Goal: Task Accomplishment & Management: Use online tool/utility

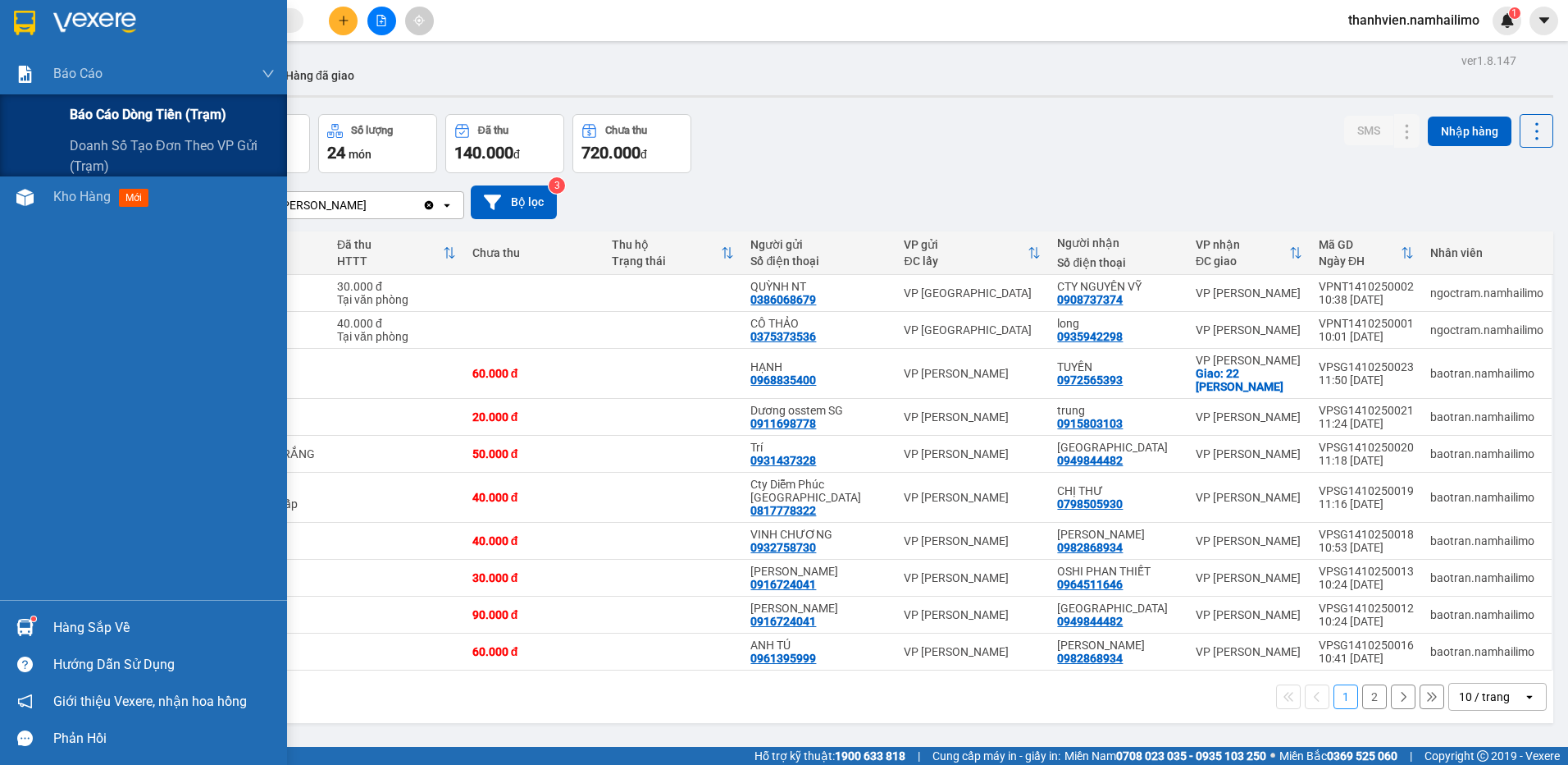
click at [87, 110] on span "Báo cáo dòng tiền (trạm)" at bounding box center [148, 114] width 157 height 20
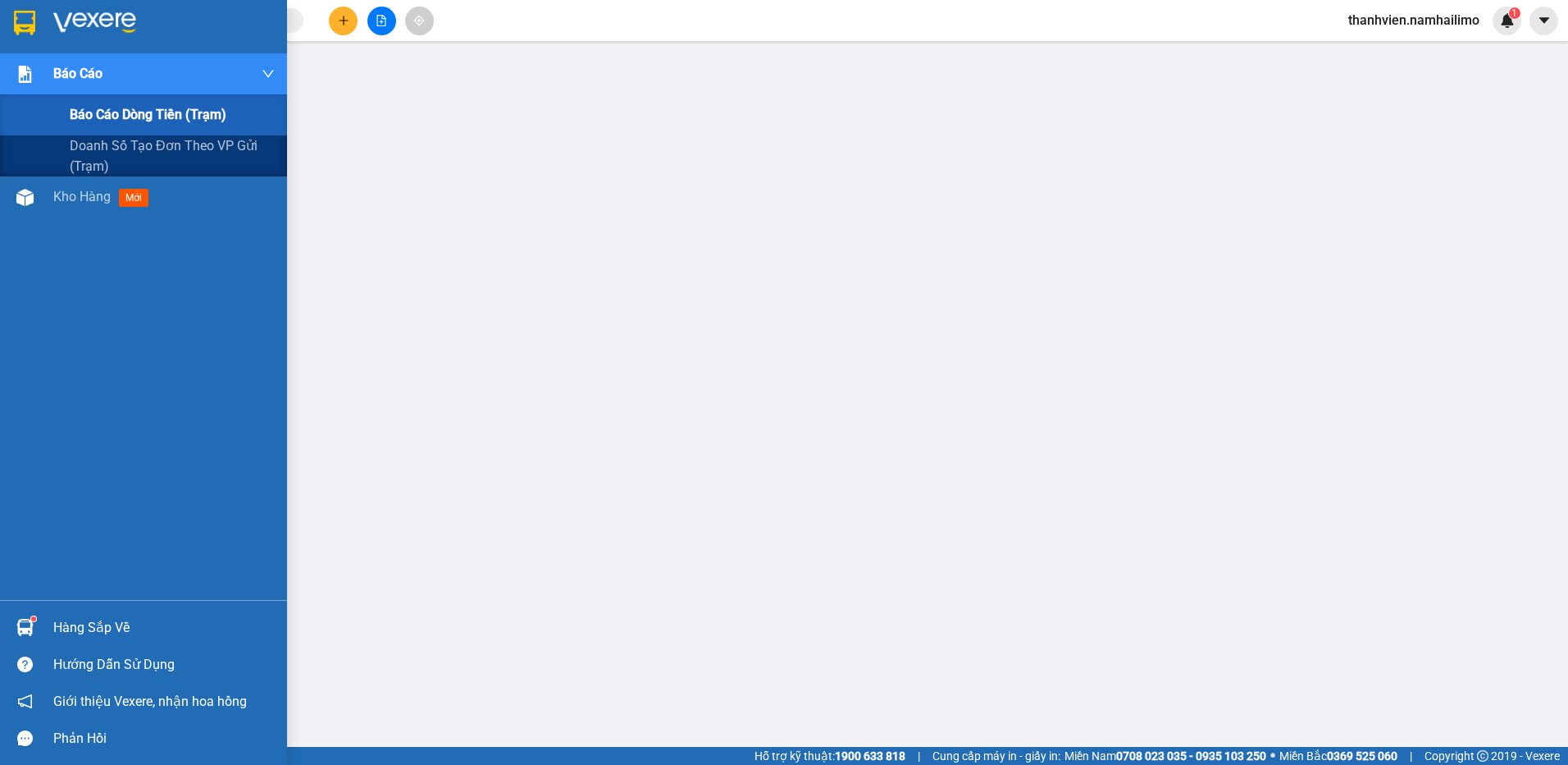
click at [94, 116] on span "Báo cáo dòng tiền (trạm)" at bounding box center [148, 114] width 157 height 20
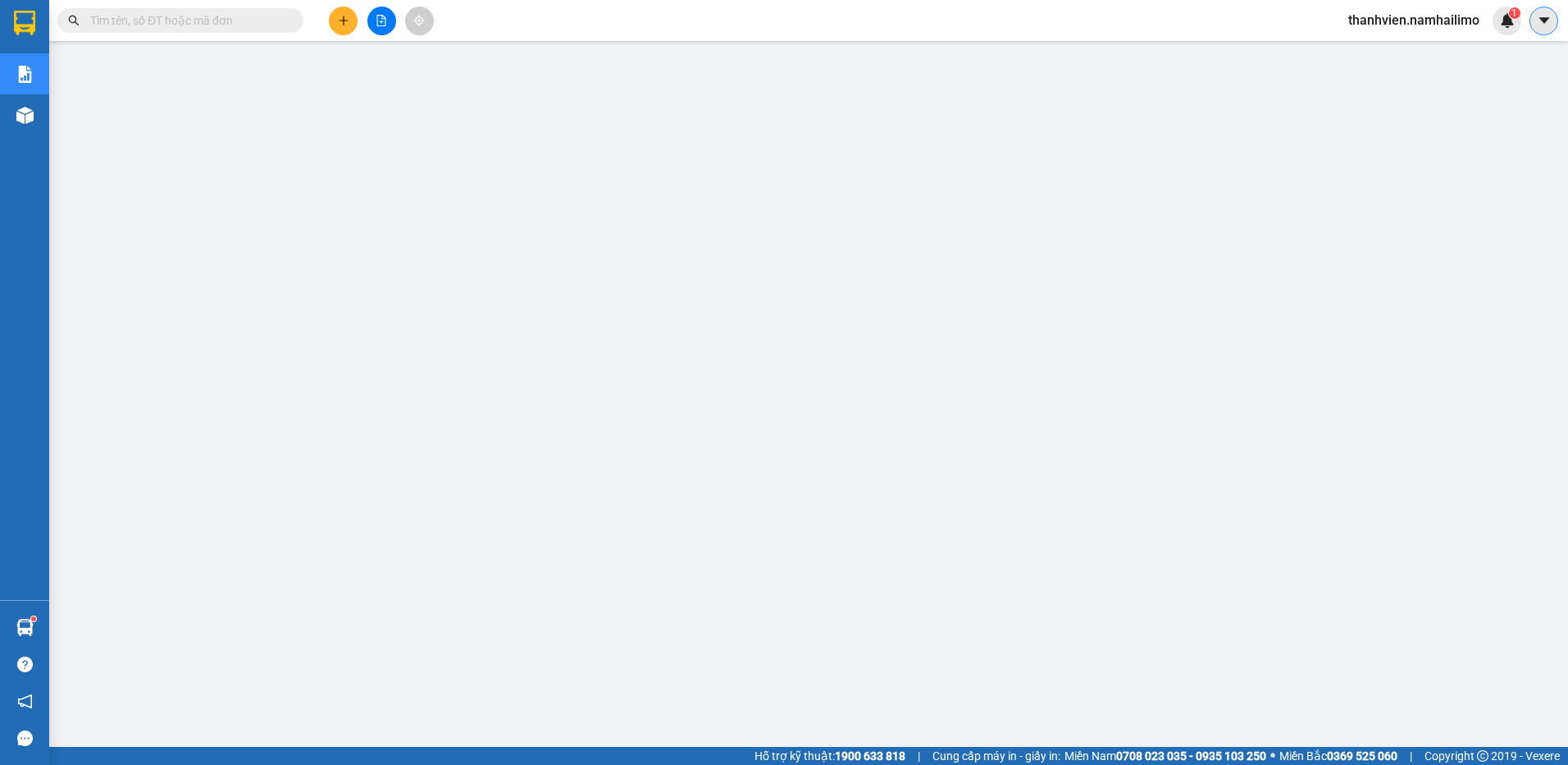
click at [1537, 19] on icon "caret-down" at bounding box center [1545, 20] width 15 height 15
click at [1403, 14] on span "thanhvien.namhailimo" at bounding box center [1414, 20] width 158 height 20
click at [1405, 55] on span "Đăng xuất" at bounding box center [1421, 50] width 123 height 18
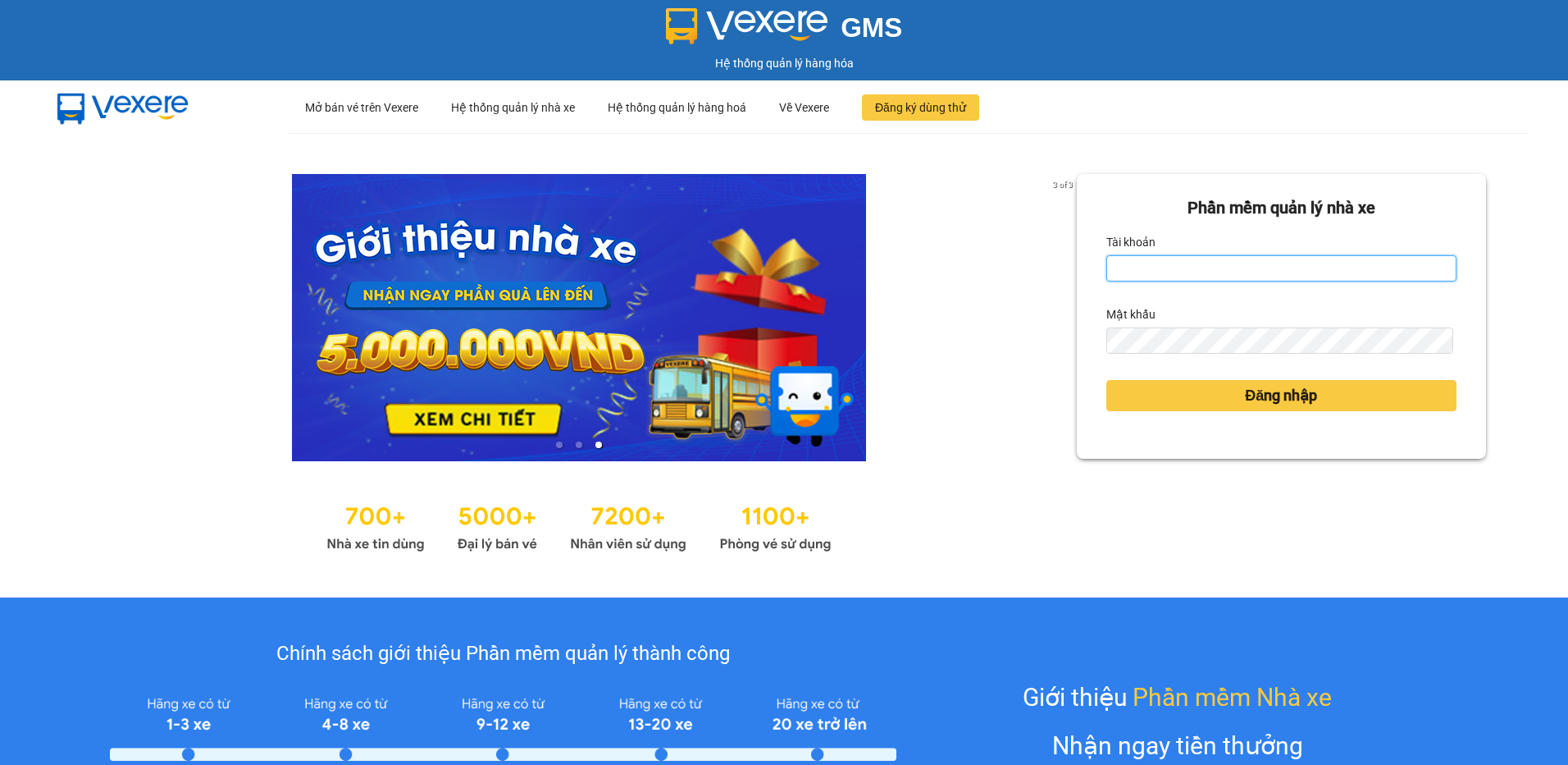
click at [1289, 281] on input "Tài khoản" at bounding box center [1280, 268] width 350 height 26
type input "vietdanh.namhailimo"
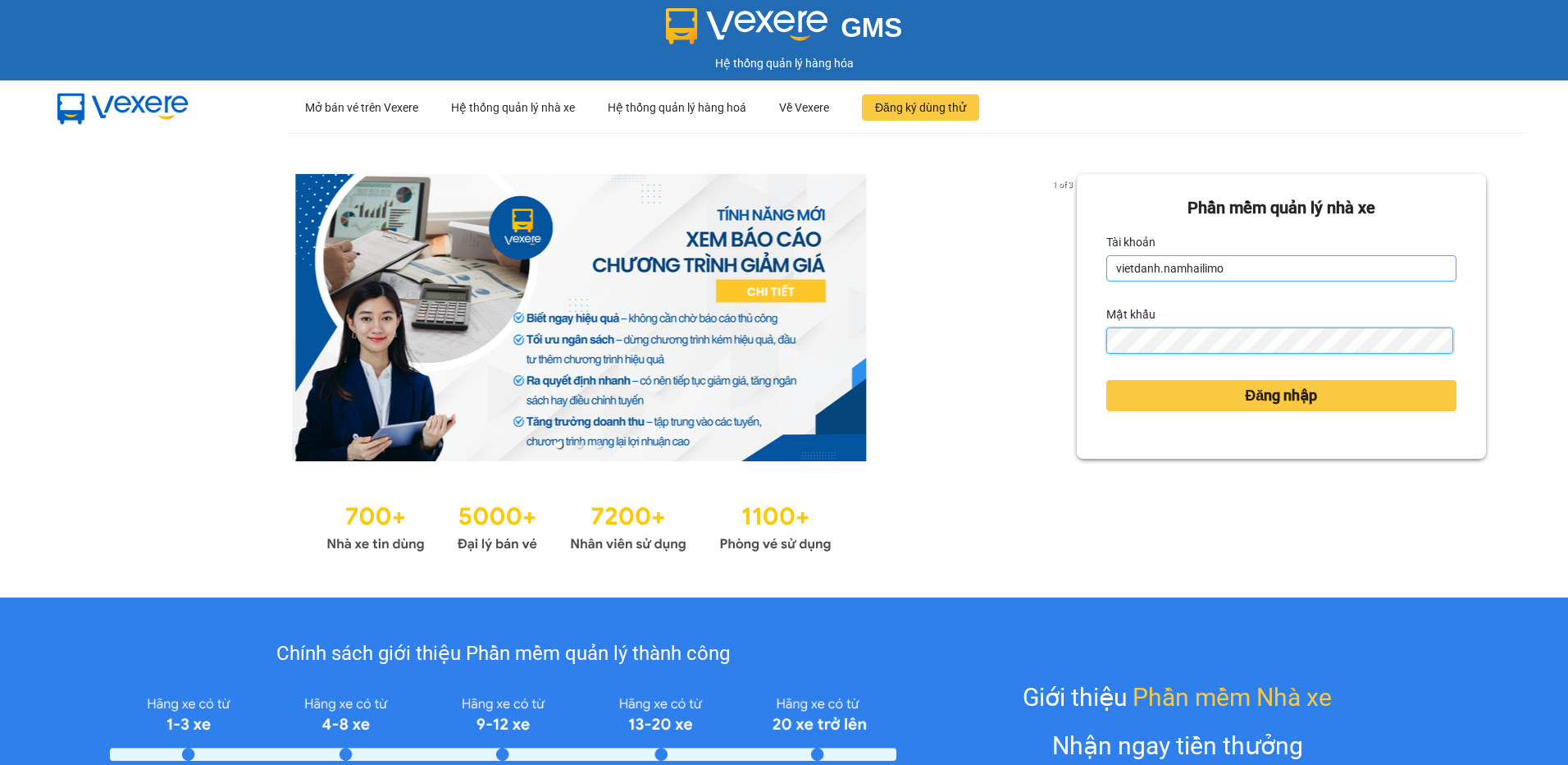
click at [1106, 380] on button "Đăng nhập" at bounding box center [1280, 395] width 350 height 32
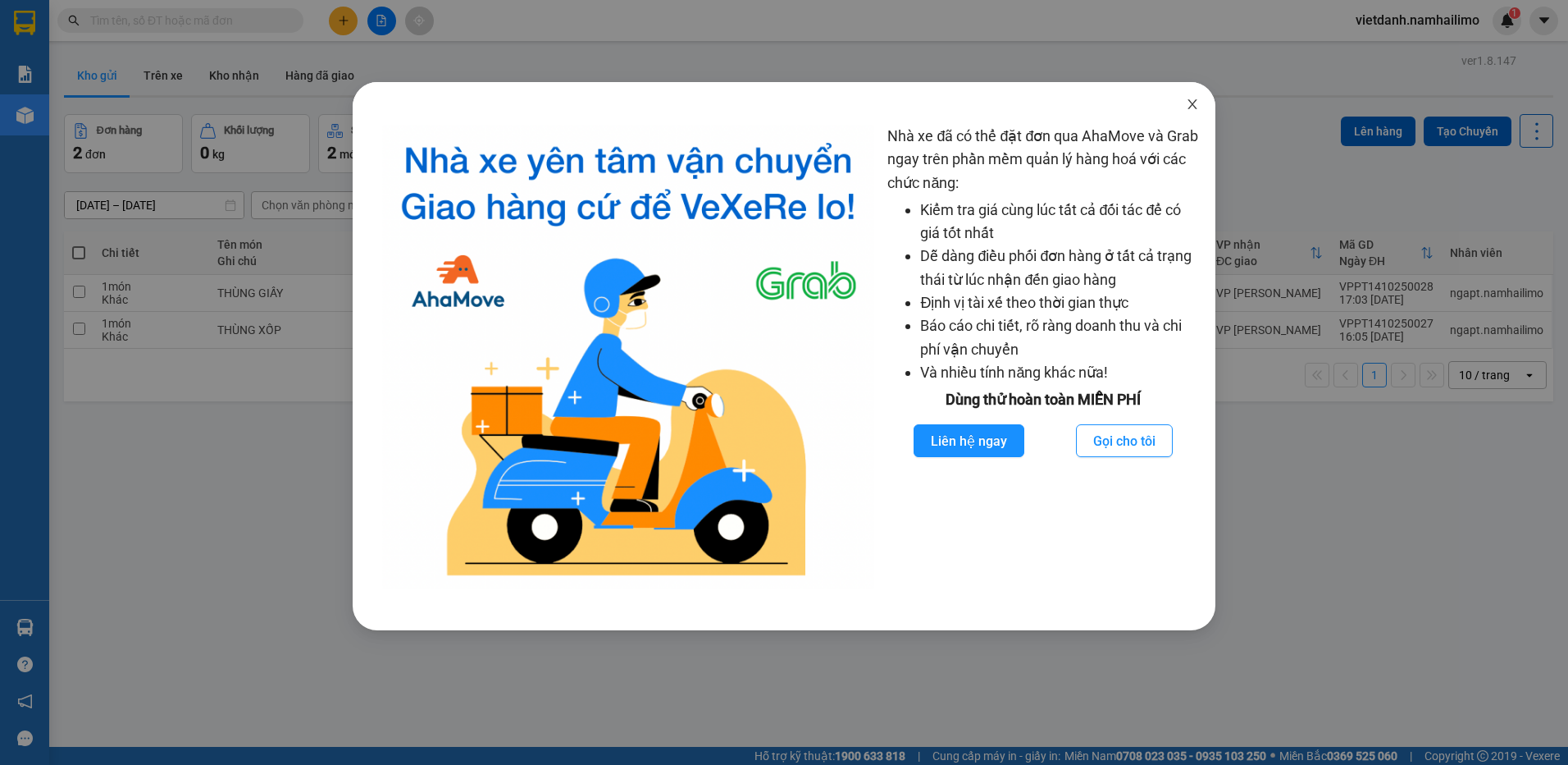
click at [1198, 101] on icon "close" at bounding box center [1192, 104] width 13 height 13
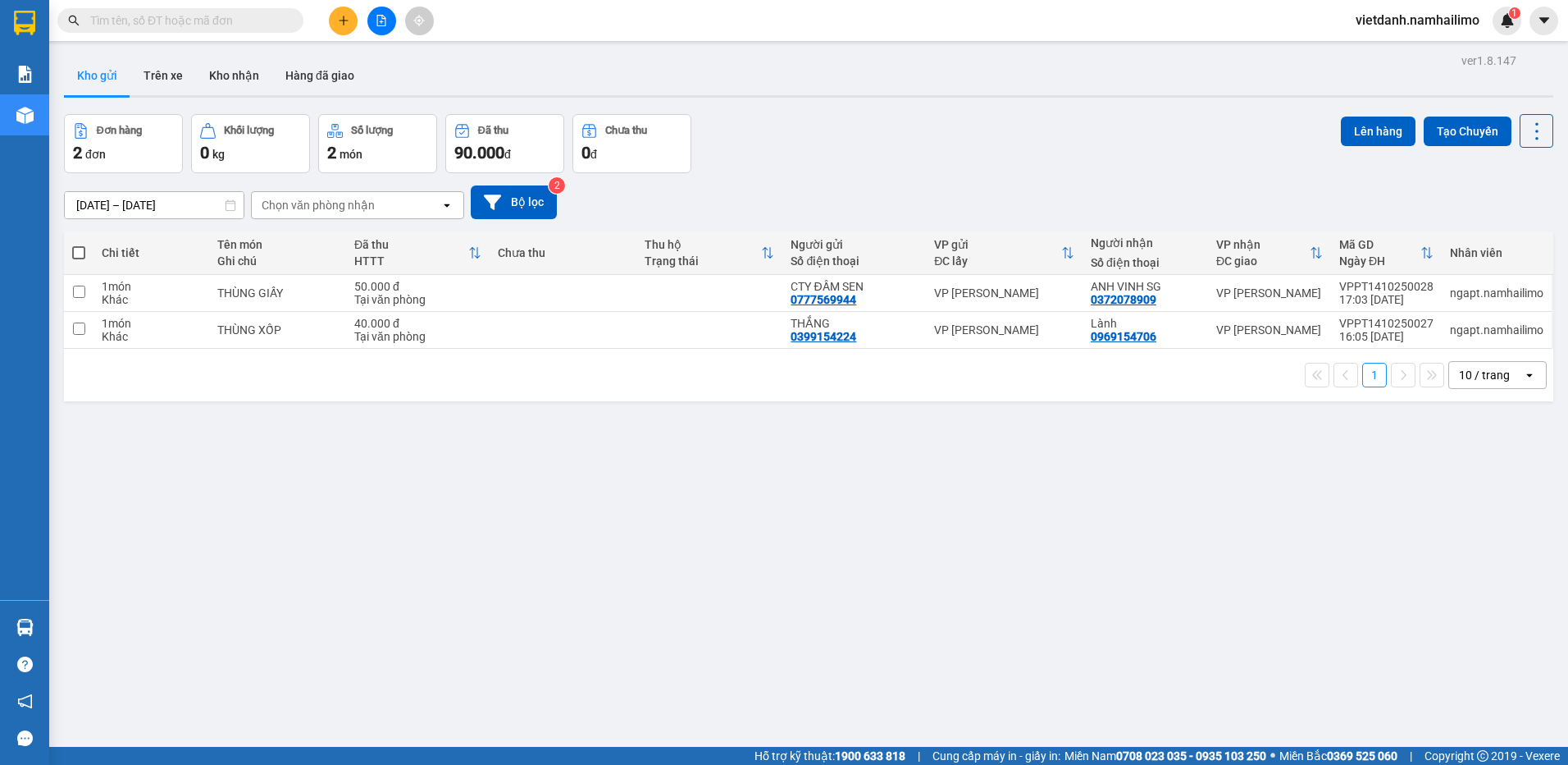
click at [257, 20] on input "text" at bounding box center [186, 19] width 194 height 18
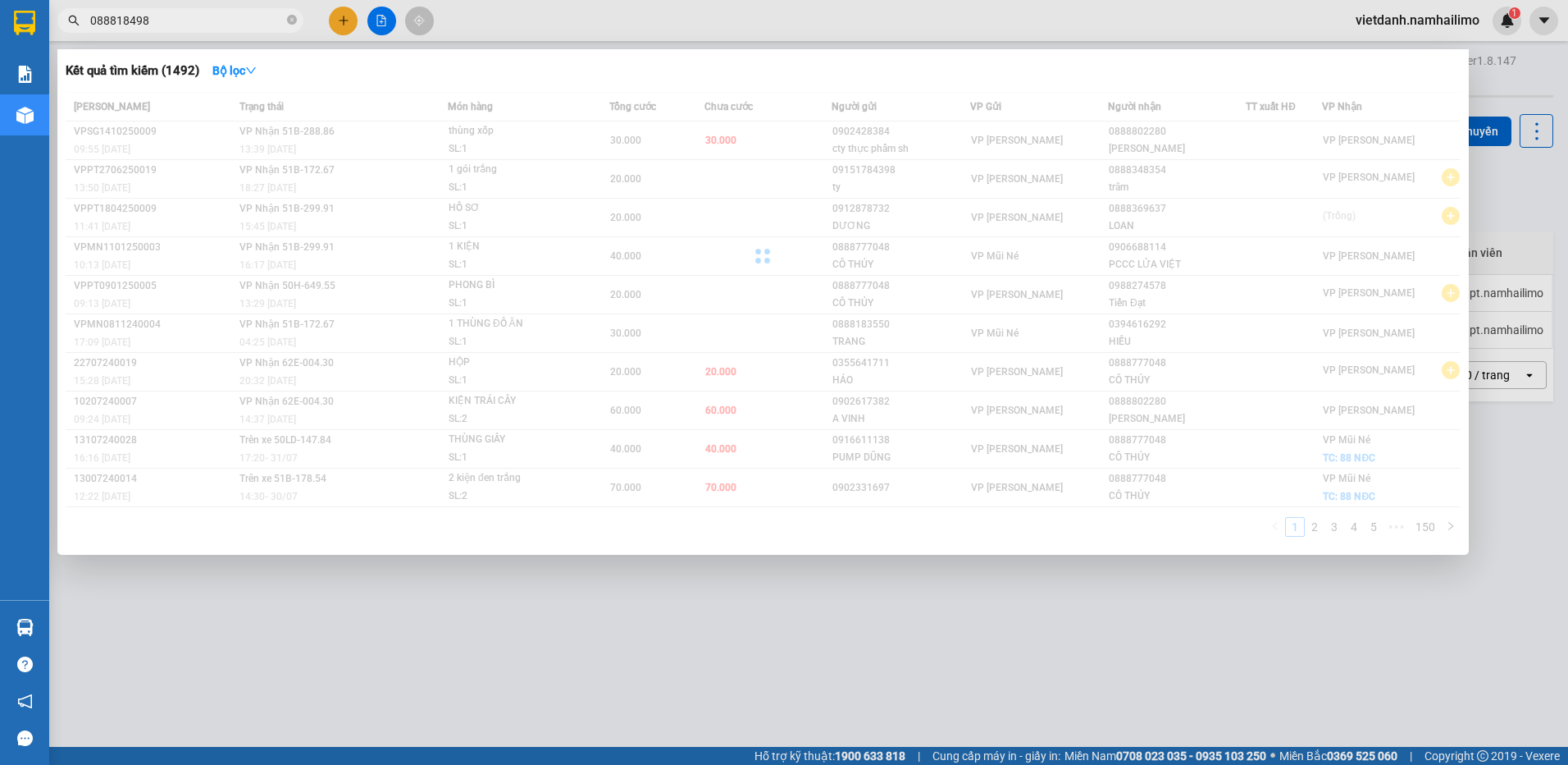
type input "0888184986"
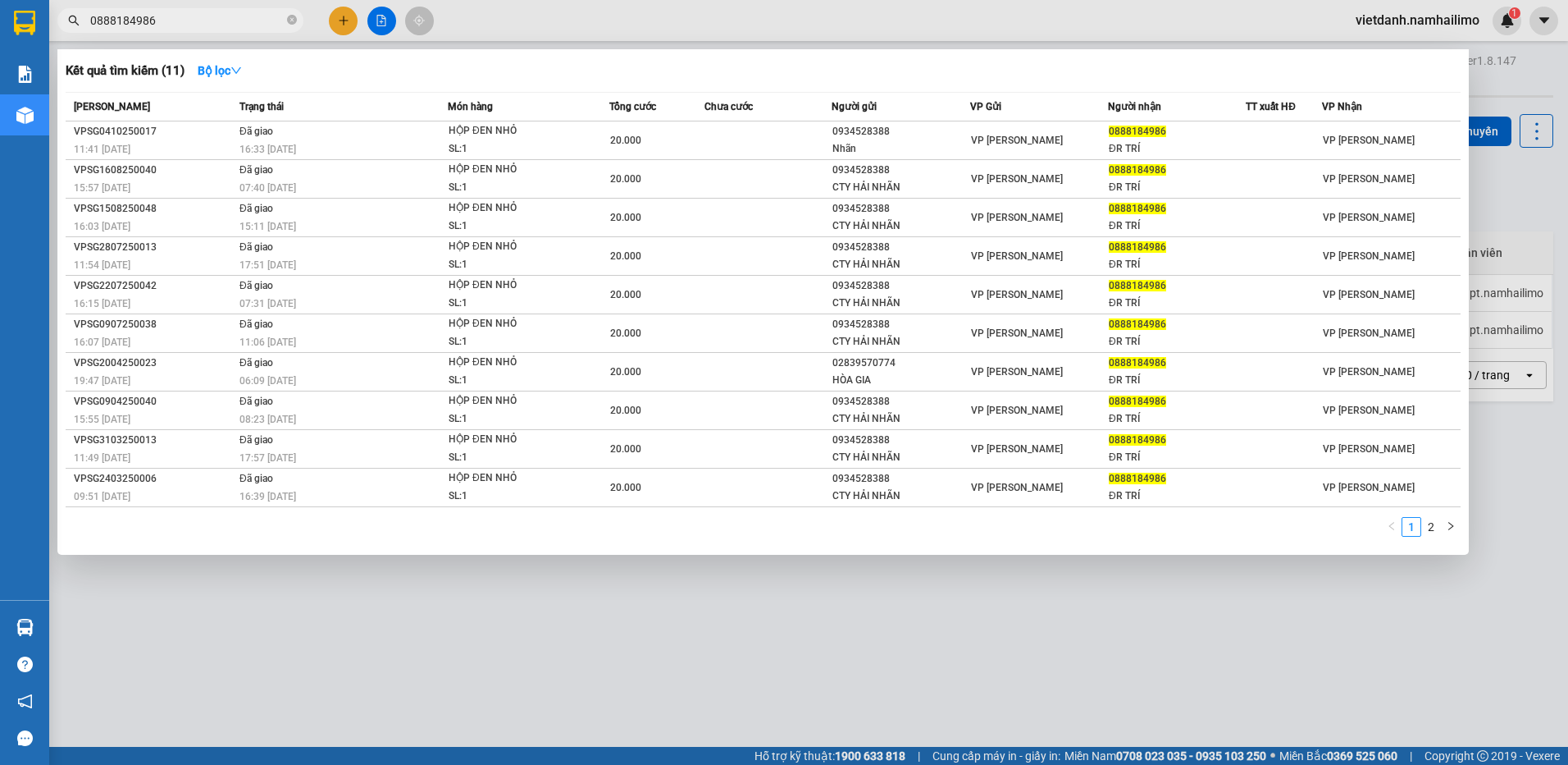
click at [290, 21] on icon "close-circle" at bounding box center [291, 19] width 10 height 10
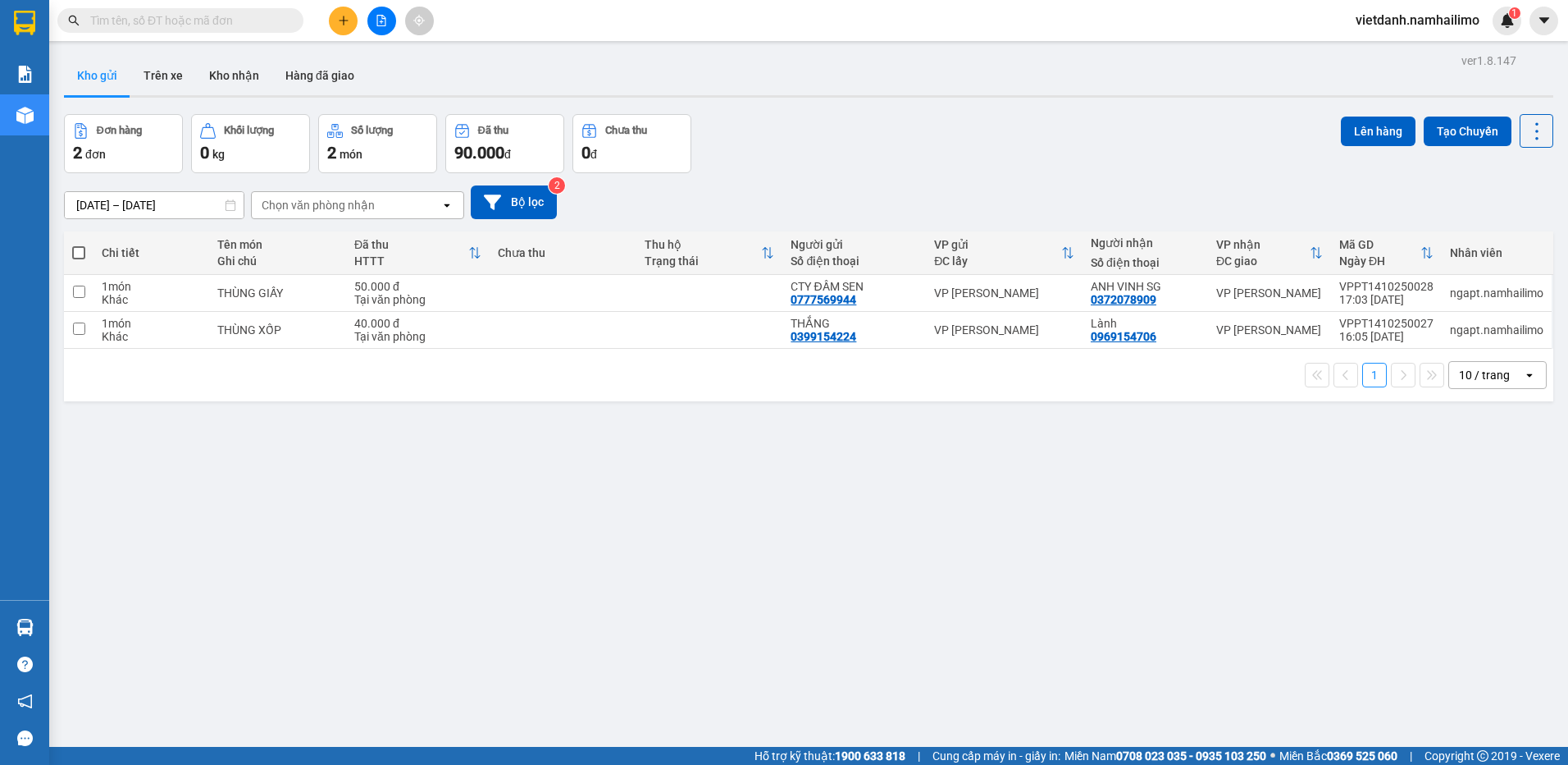
click at [331, 31] on div at bounding box center [381, 20] width 123 height 29
click at [336, 30] on button at bounding box center [342, 20] width 29 height 29
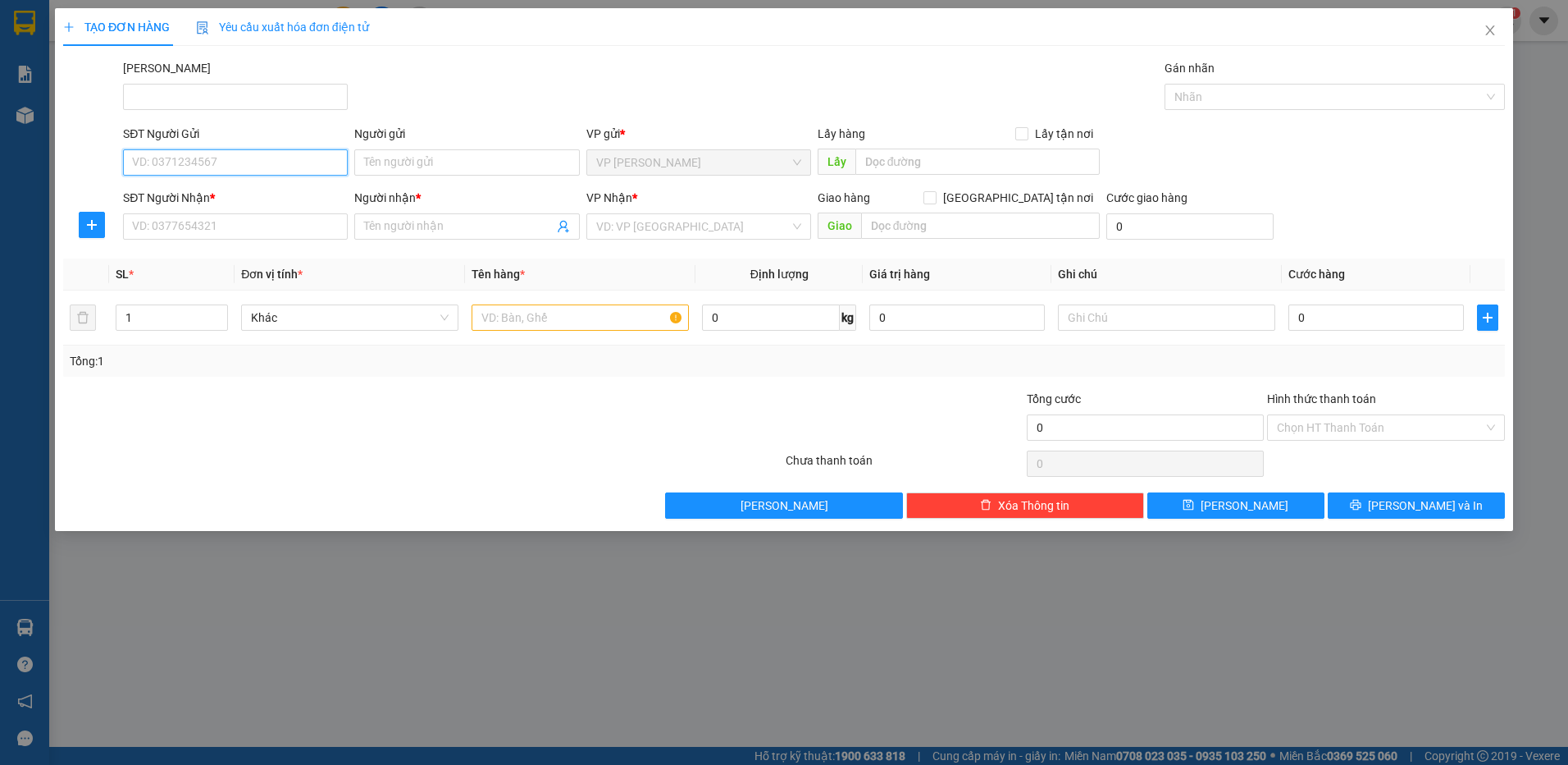
click at [290, 172] on input "SĐT Người Gửi" at bounding box center [236, 162] width 225 height 26
type input "0937734647"
click at [267, 206] on div "0937734647 - bình" at bounding box center [236, 195] width 225 height 26
type input "bình"
type input "0937843436"
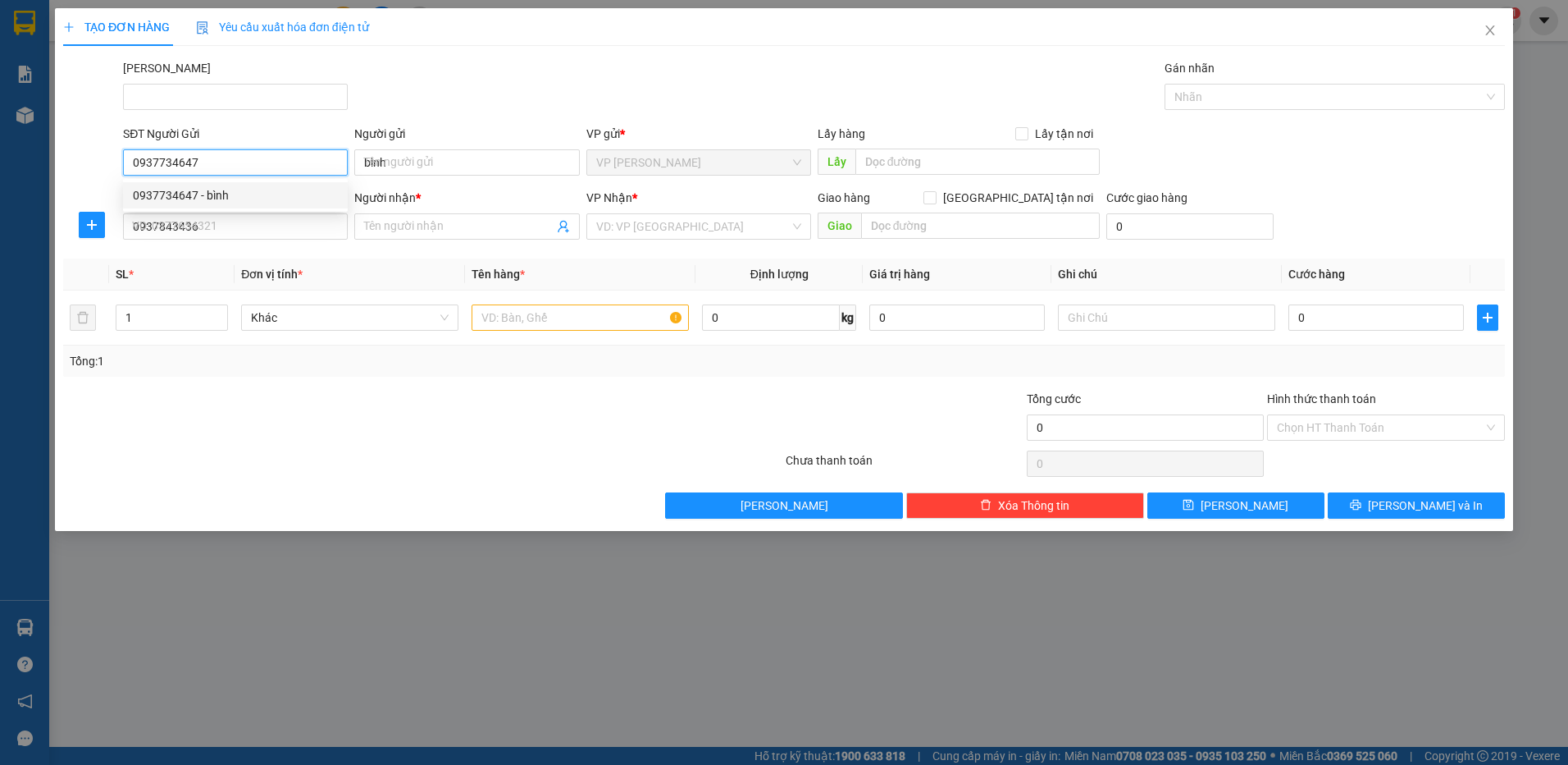
type input "[PERSON_NAME]"
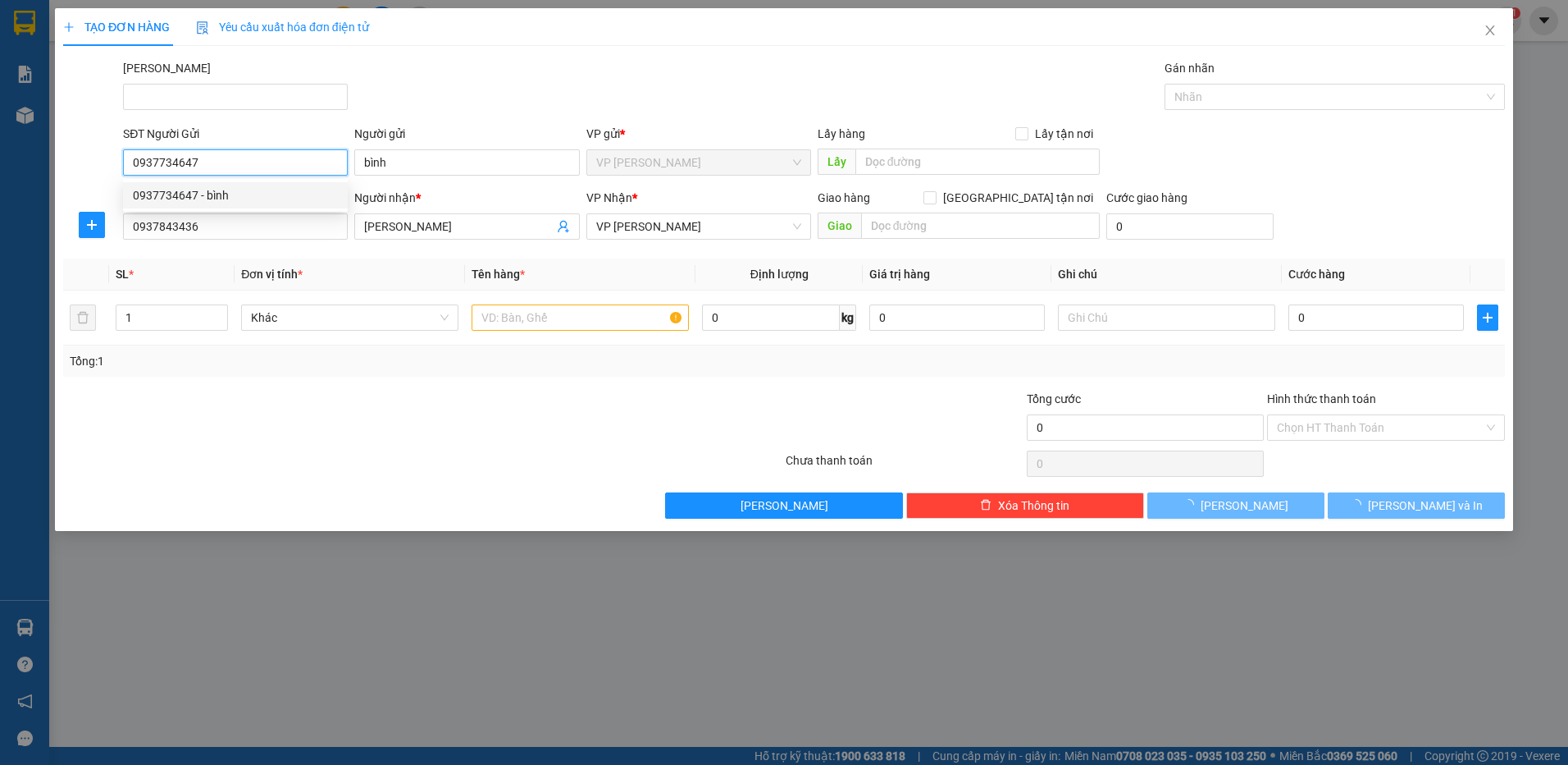
type input "30.000"
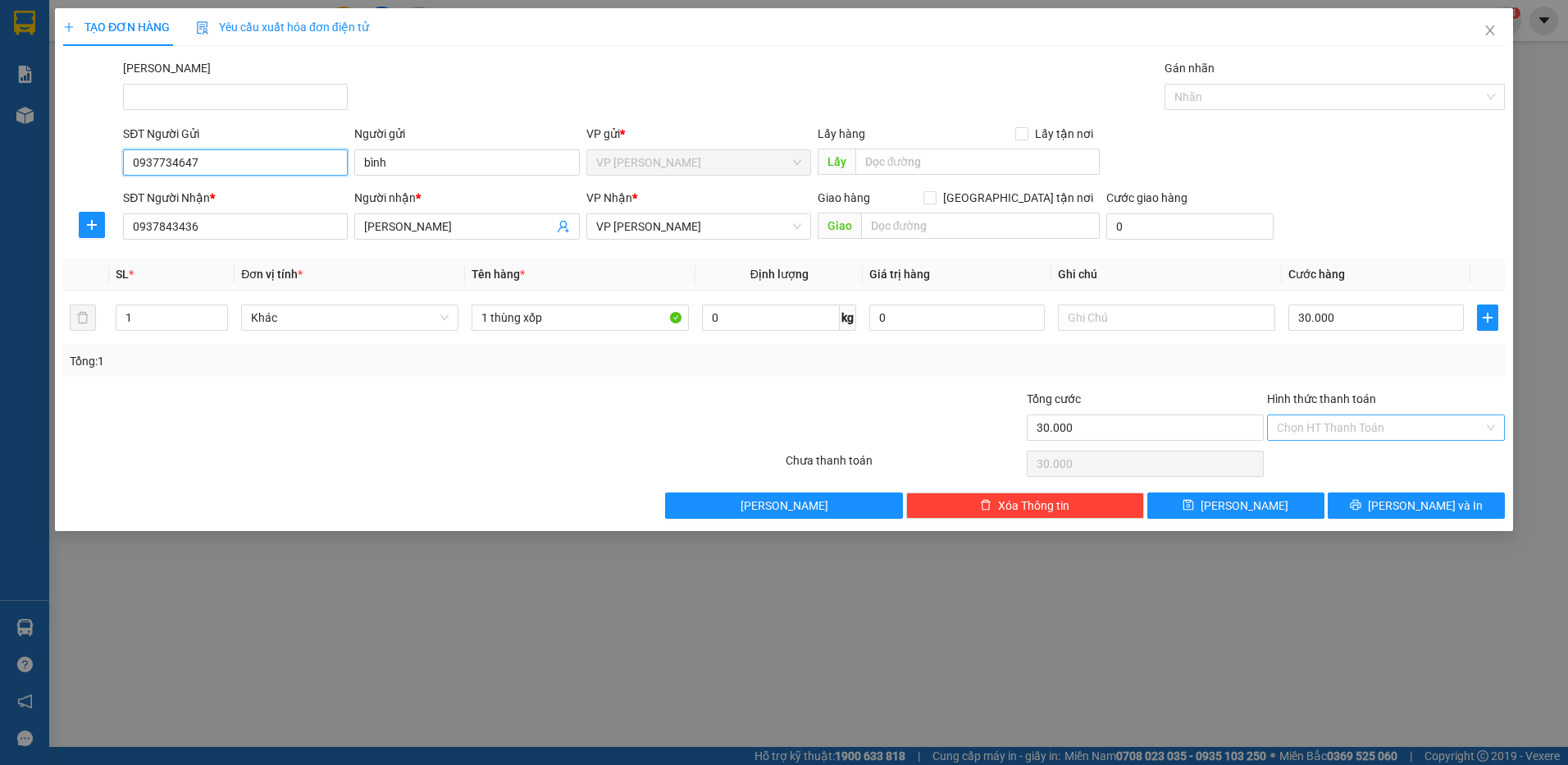
type input "0937734647"
click at [1326, 433] on input "Hình thức thanh toán" at bounding box center [1380, 427] width 207 height 25
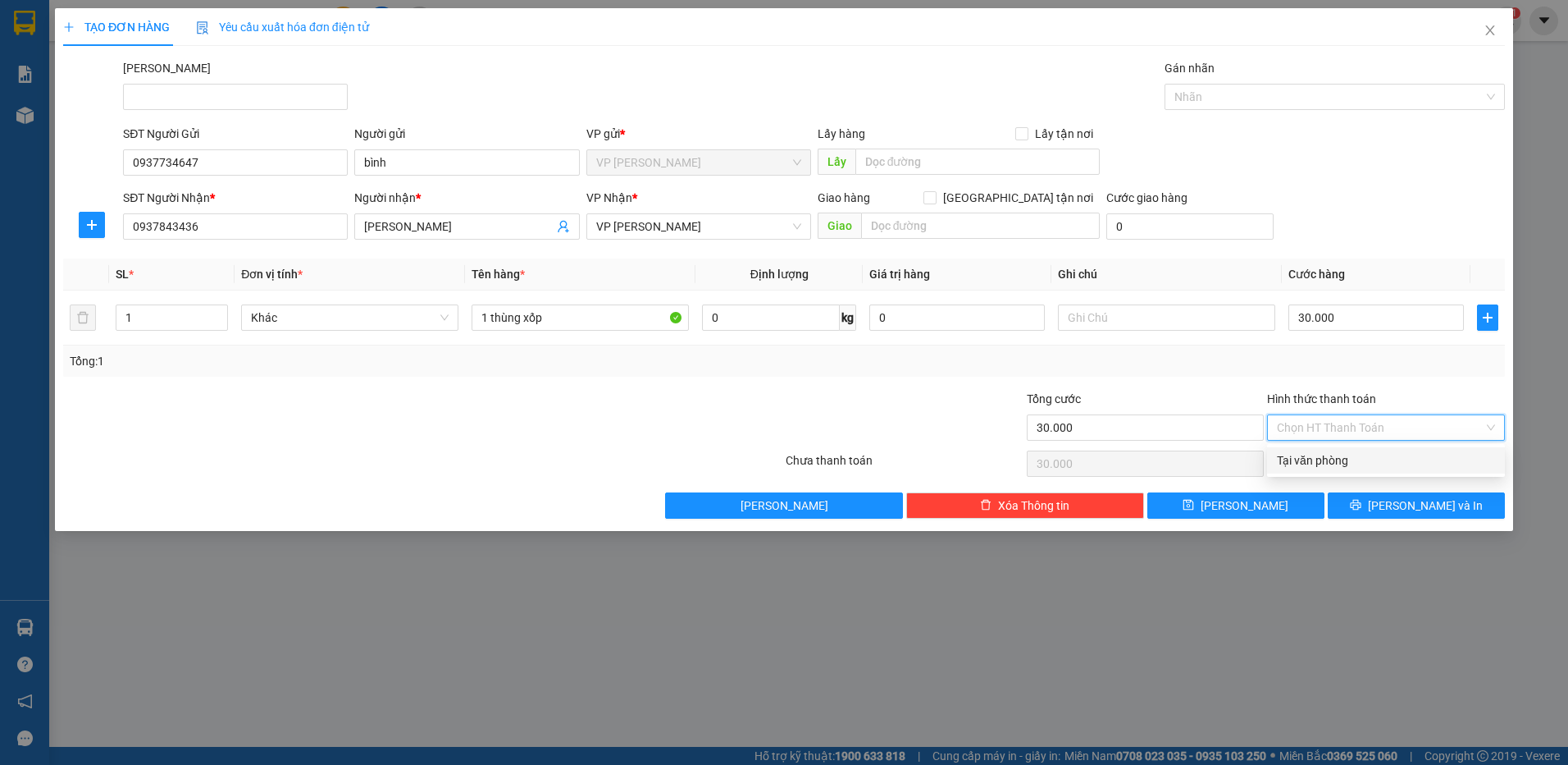
click at [1328, 469] on div "Tại văn phòng" at bounding box center [1385, 460] width 218 height 18
type input "0"
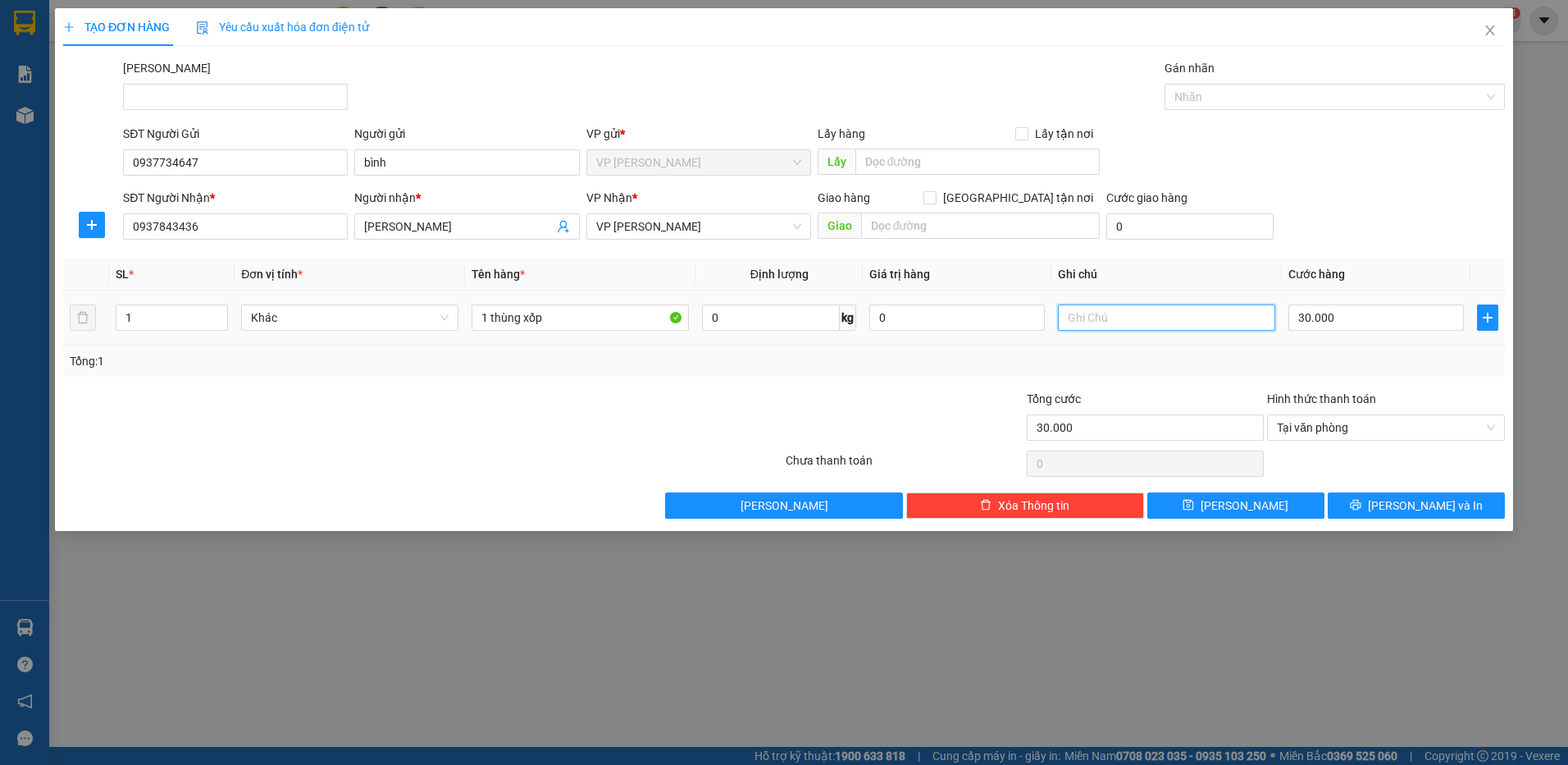
click at [1134, 313] on input "text" at bounding box center [1166, 318] width 217 height 26
type input "S"
click at [1318, 429] on span "Tại văn phòng" at bounding box center [1385, 427] width 218 height 25
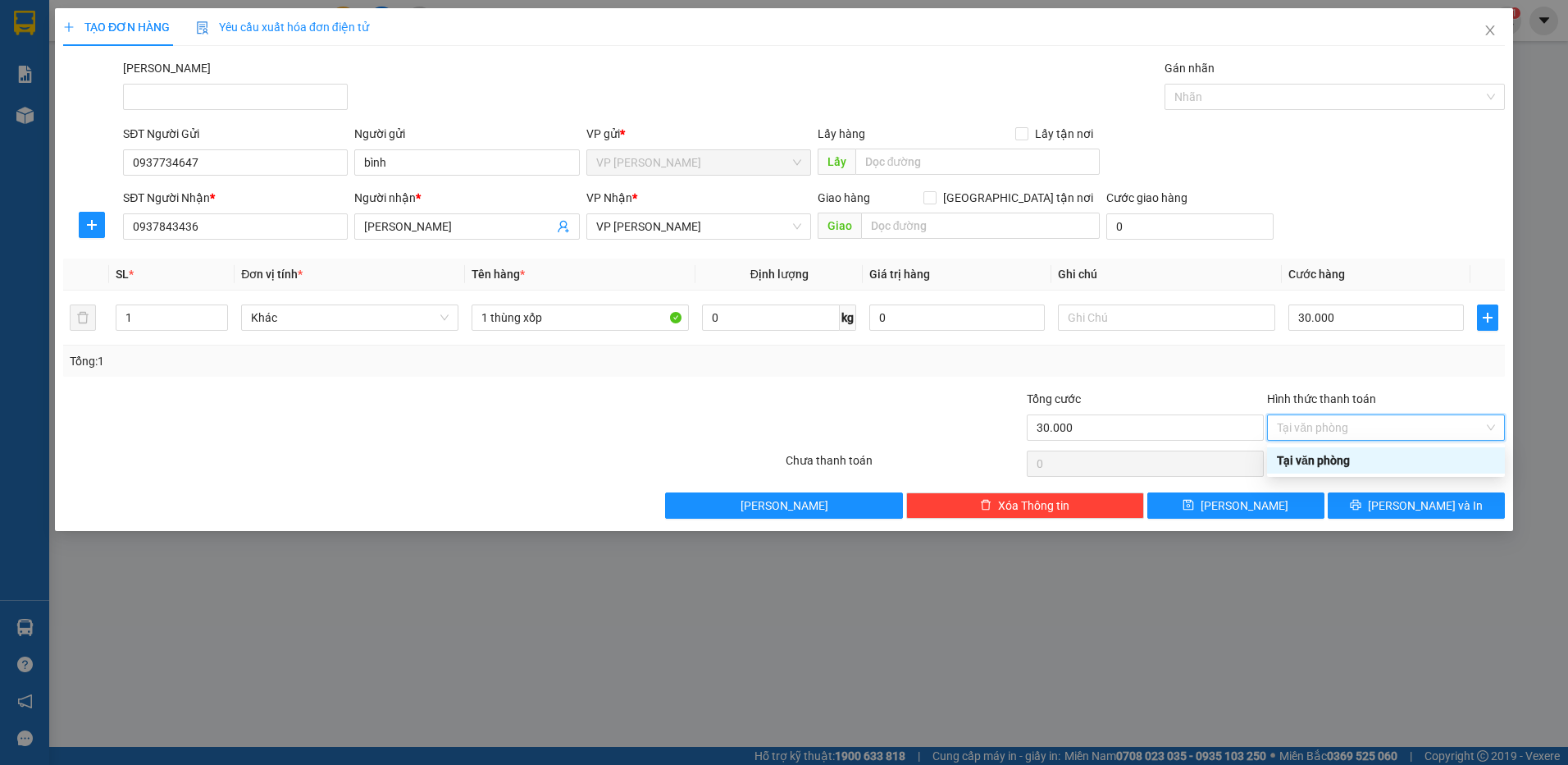
click at [1314, 457] on div "Tại văn phòng" at bounding box center [1385, 460] width 218 height 18
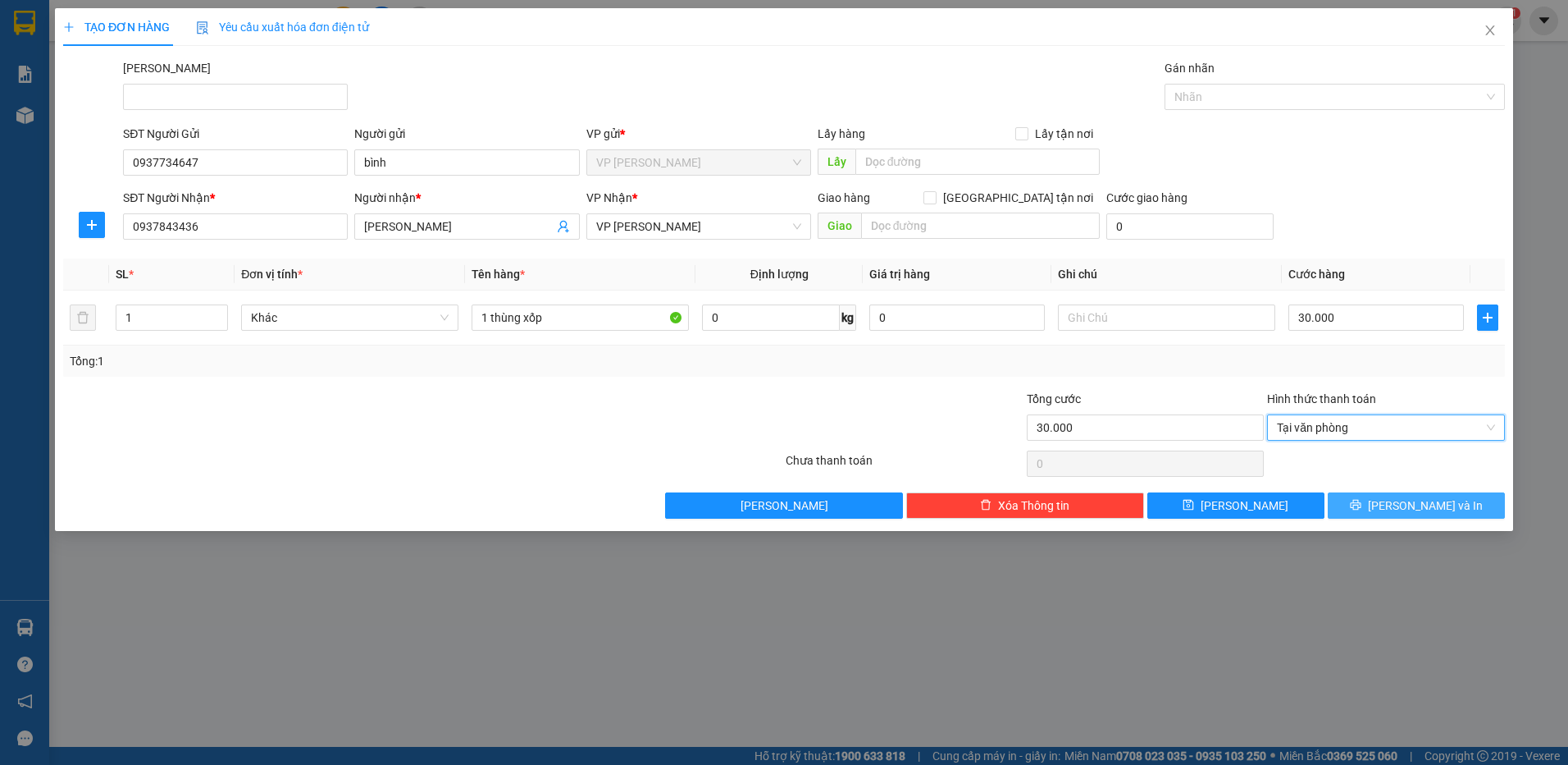
click at [1440, 507] on span "[PERSON_NAME] và In" at bounding box center [1425, 505] width 115 height 18
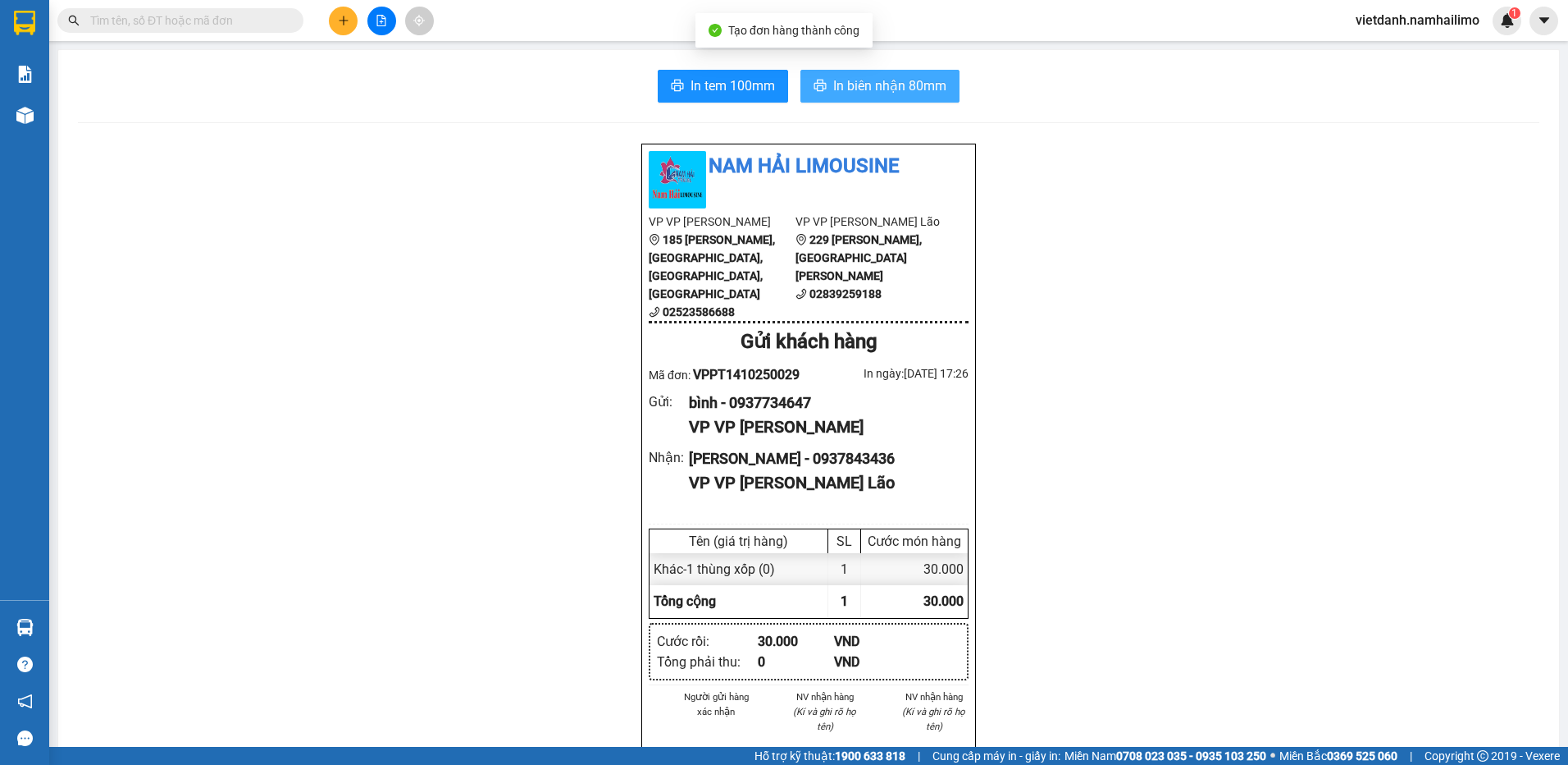
click at [859, 92] on span "In biên nhận 80mm" at bounding box center [890, 85] width 113 height 20
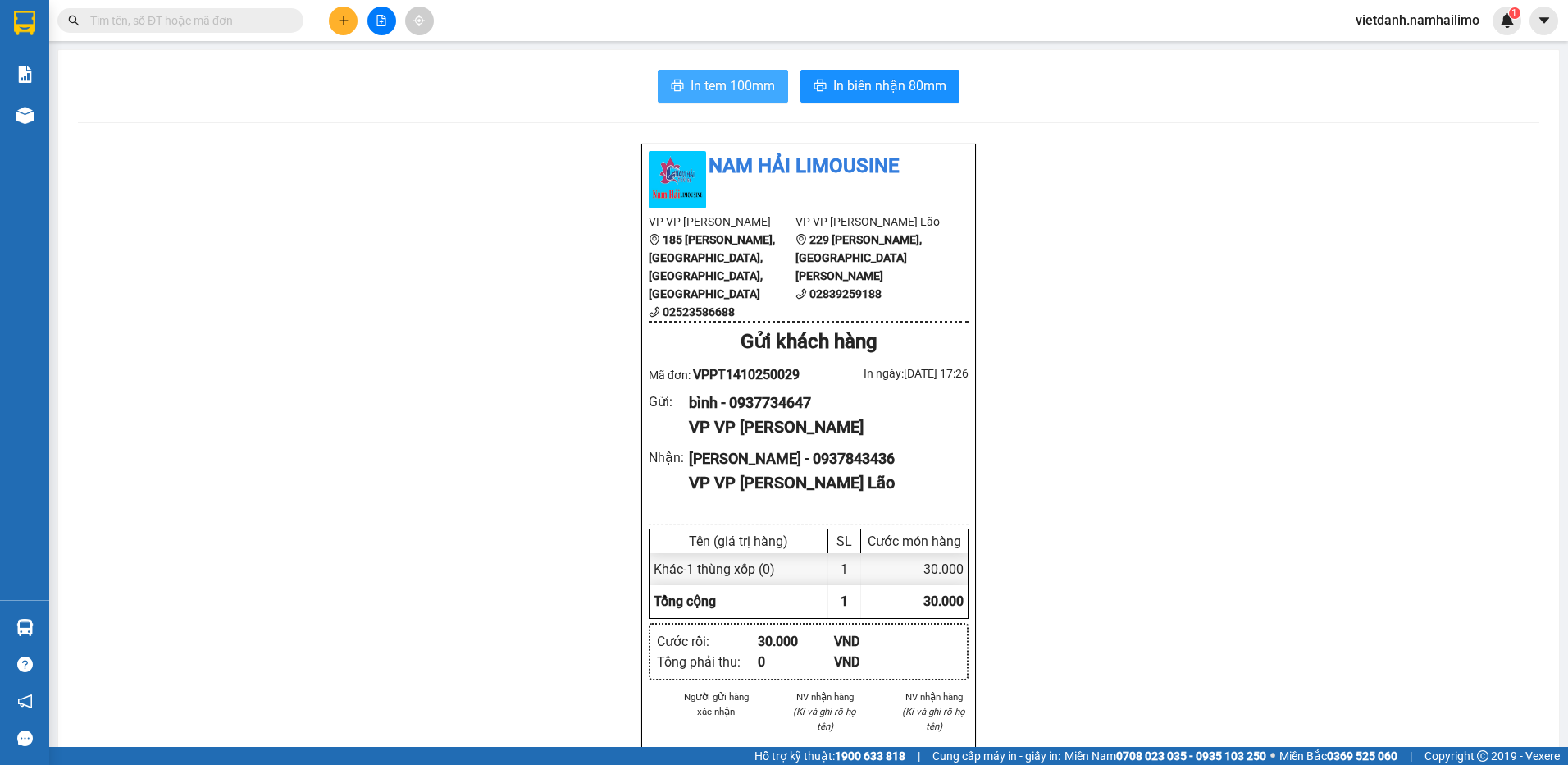
click at [727, 85] on span "In tem 100mm" at bounding box center [732, 85] width 84 height 20
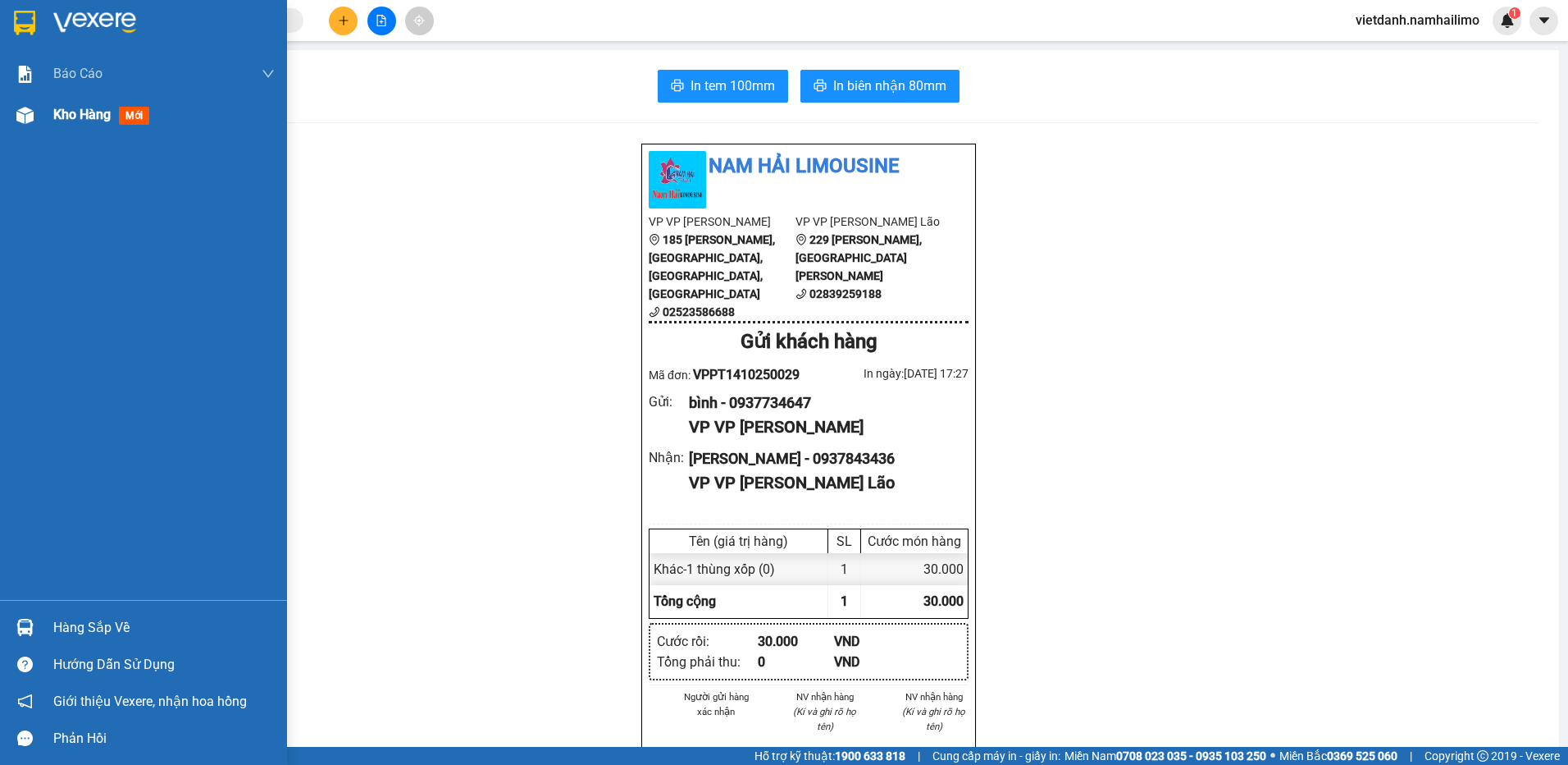
click at [48, 116] on div "Kho hàng mới" at bounding box center [143, 115] width 287 height 41
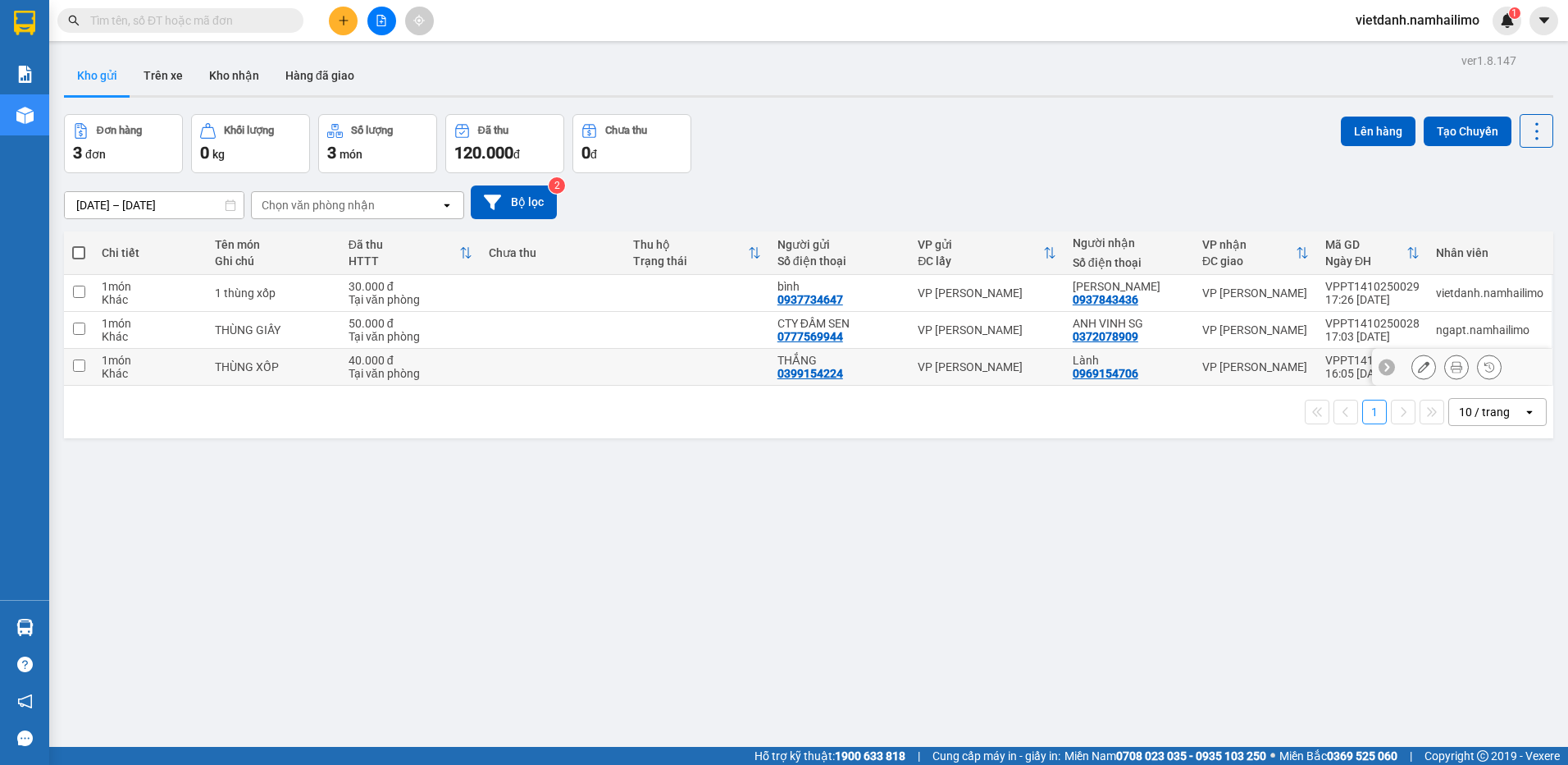
click at [1257, 371] on div "VP [PERSON_NAME]" at bounding box center [1255, 367] width 107 height 13
checkbox input "true"
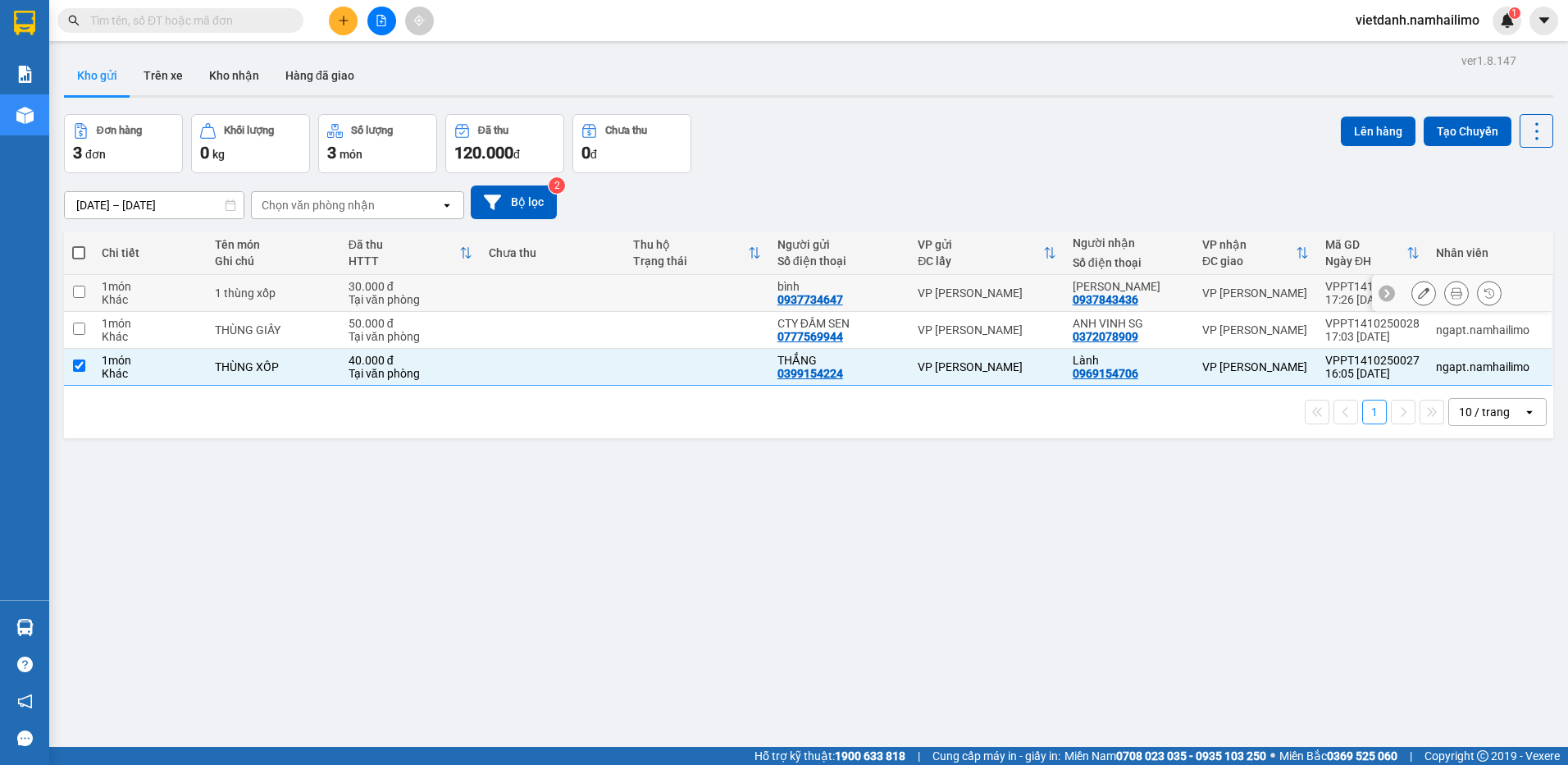
click at [1254, 299] on div "VP [PERSON_NAME]" at bounding box center [1255, 293] width 107 height 13
checkbox input "true"
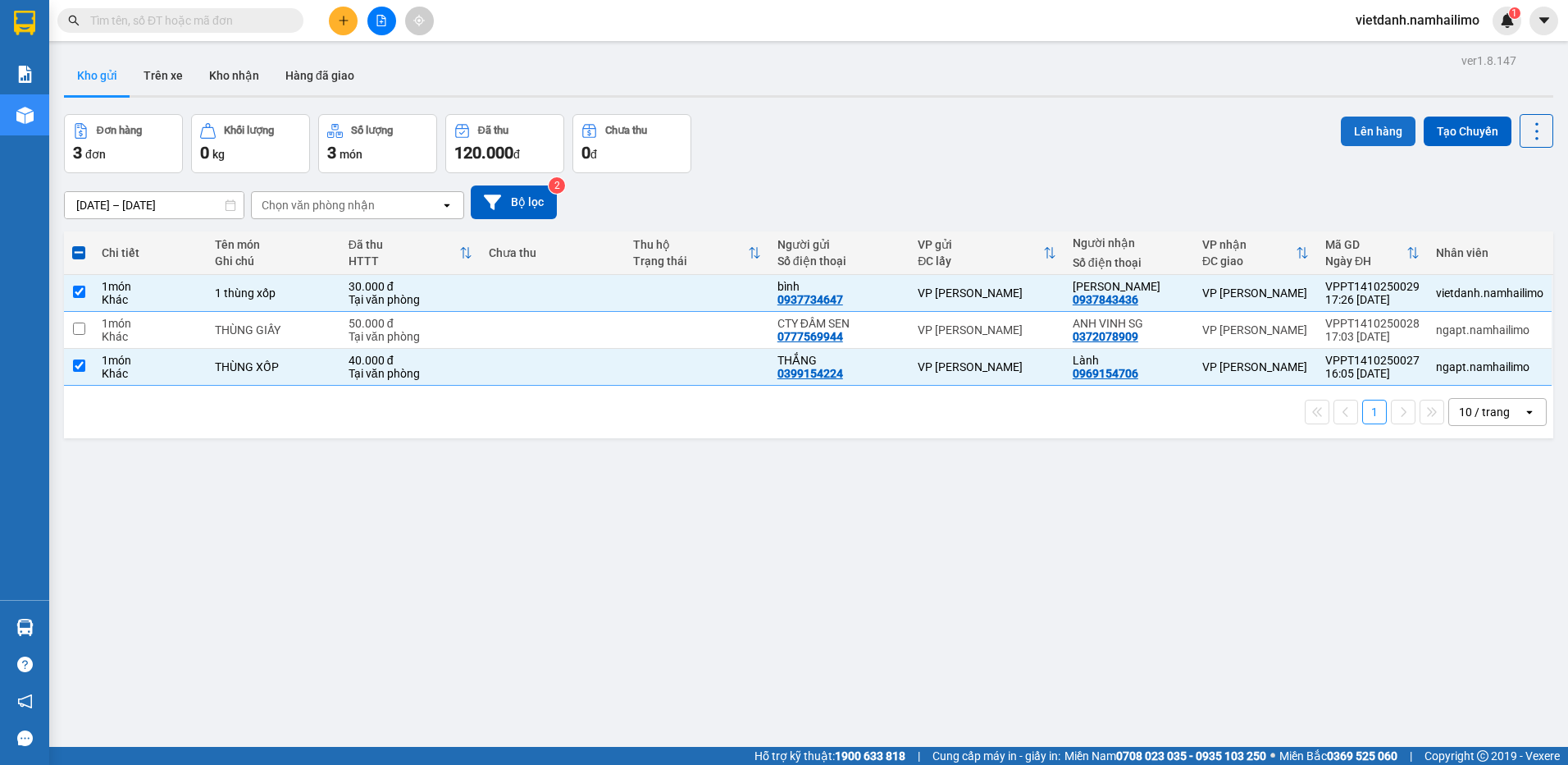
click at [1359, 123] on button "Lên hàng" at bounding box center [1378, 132] width 74 height 30
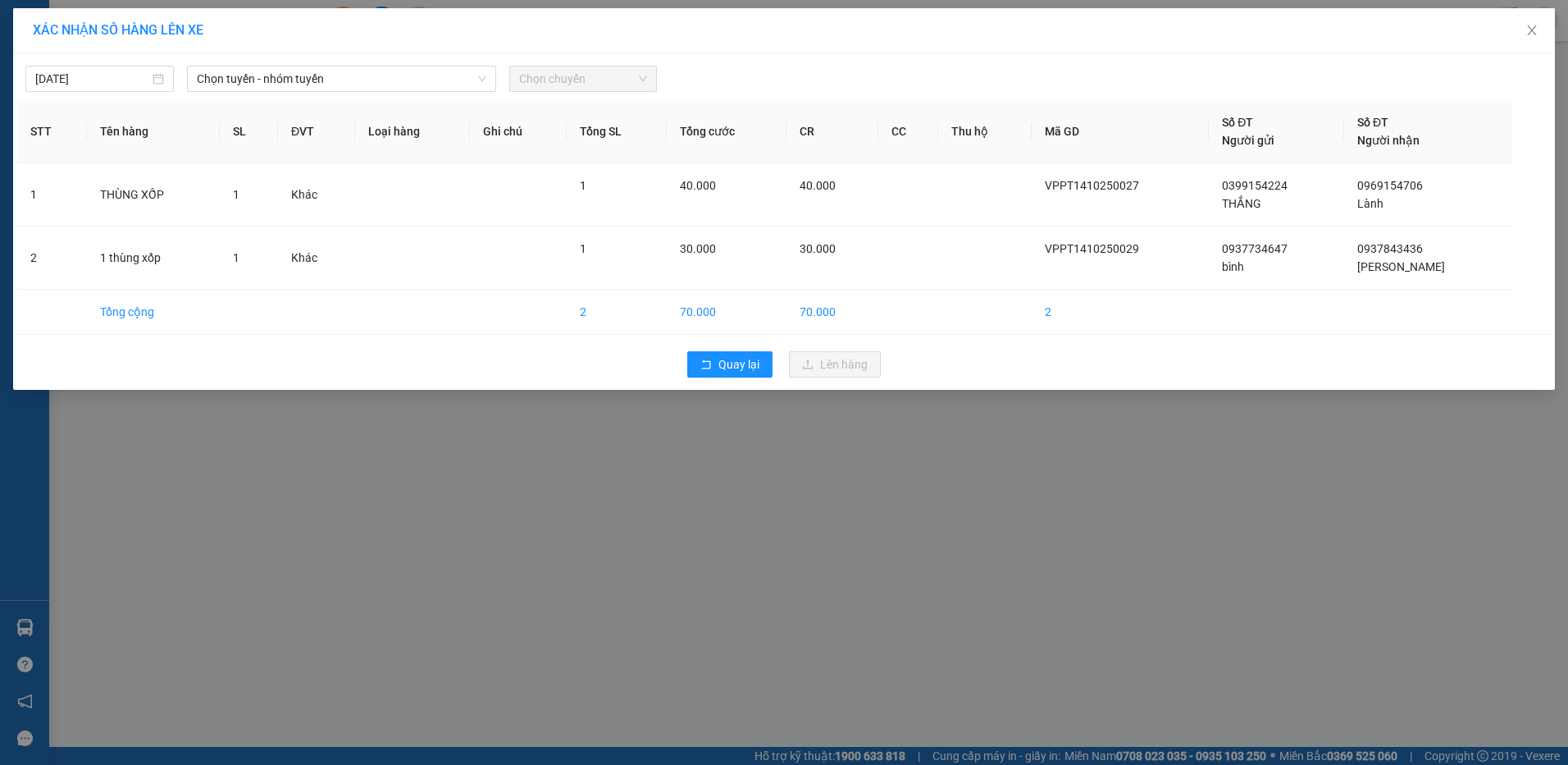
click at [364, 95] on div "[DATE] Chọn tuyến - nhóm tuyến Chọn chuyến STT Tên hàng SL ĐVT Loại hàng Ghi ch…" at bounding box center [784, 221] width 1542 height 336
click at [365, 79] on span "Chọn tuyến - nhóm tuyến" at bounding box center [341, 79] width 289 height 25
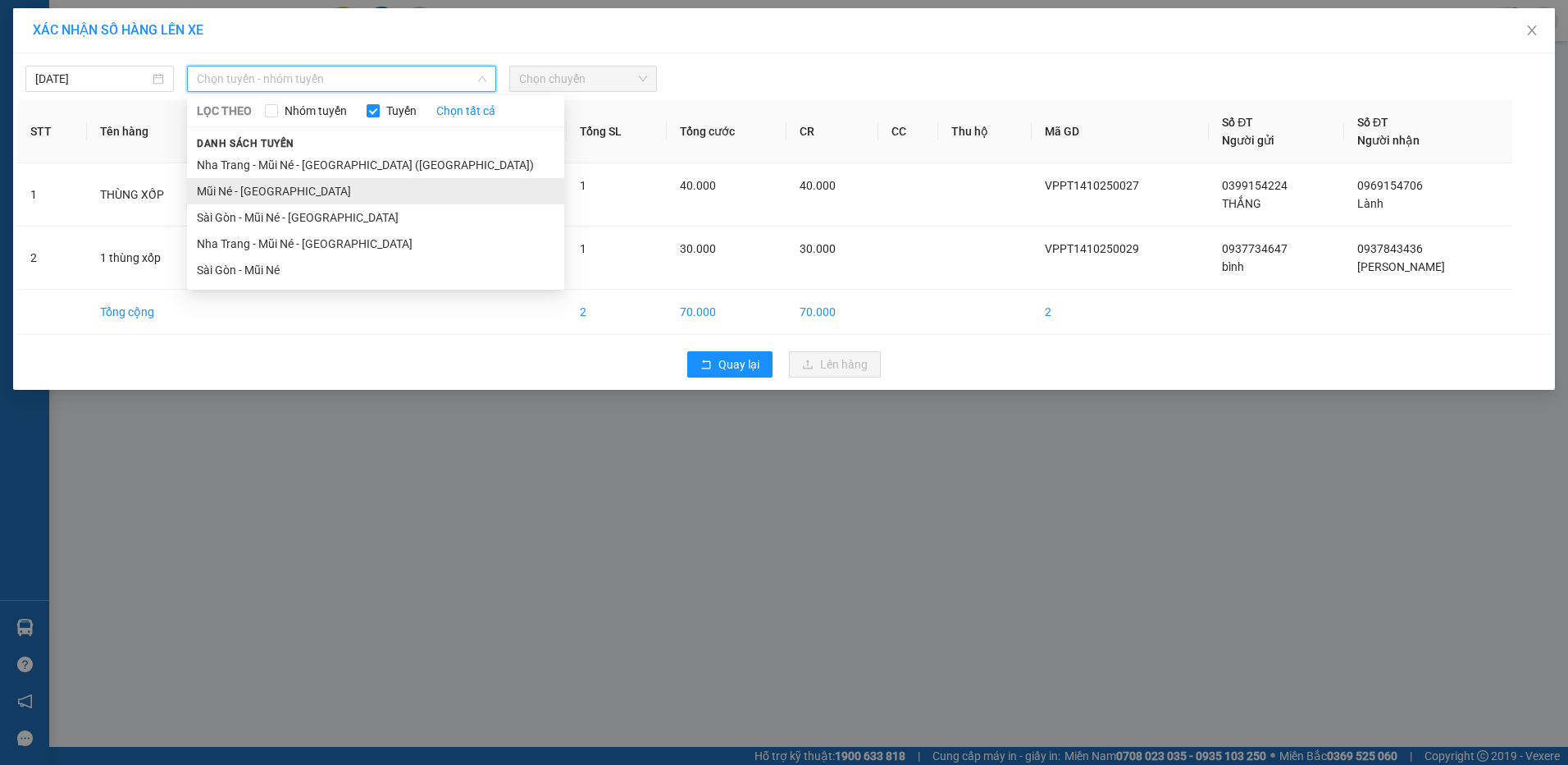
click at [290, 193] on li "Mũi Né - [GEOGRAPHIC_DATA]" at bounding box center [376, 191] width 378 height 26
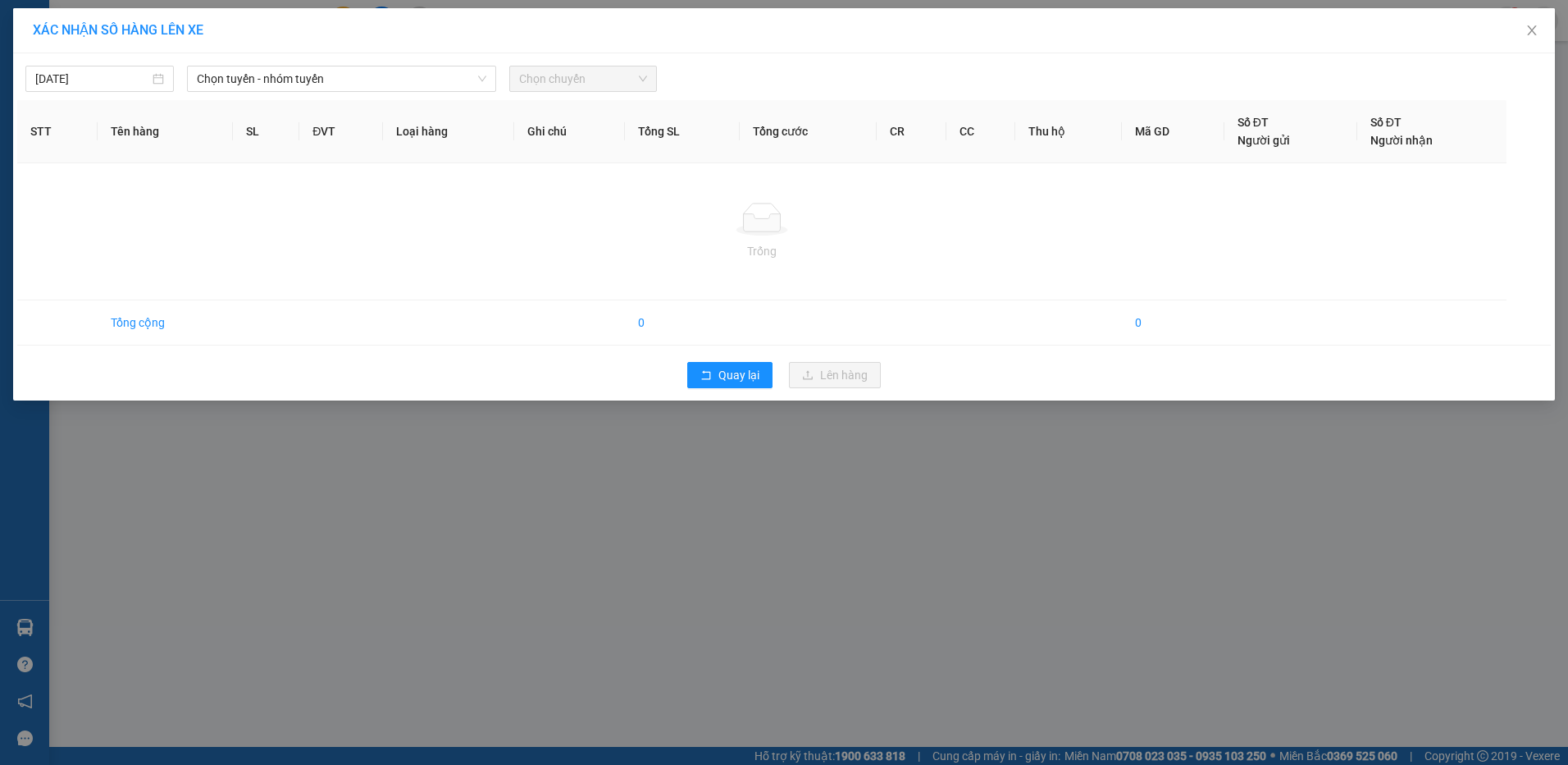
drag, startPoint x: 981, startPoint y: 518, endPoint x: 999, endPoint y: 512, distance: 19.0
click at [985, 518] on div "XÁC NHẬN SỐ HÀNG LÊN XE 14/10/2025 Chọn tuyến - nhóm tuyến Chọn chuyến STT Tên …" at bounding box center [784, 382] width 1568 height 765
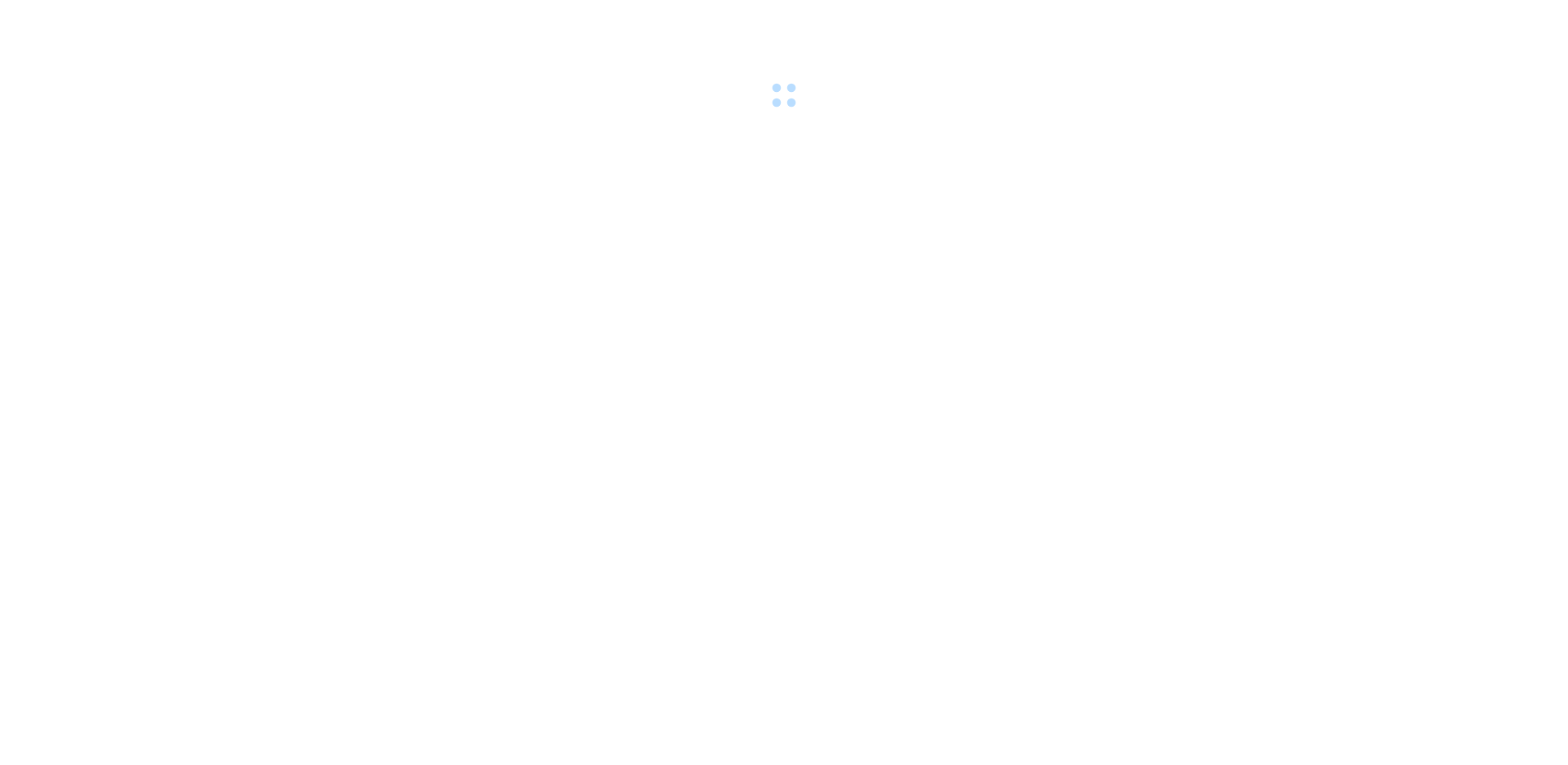
click at [1532, 21] on div at bounding box center [784, 57] width 1568 height 113
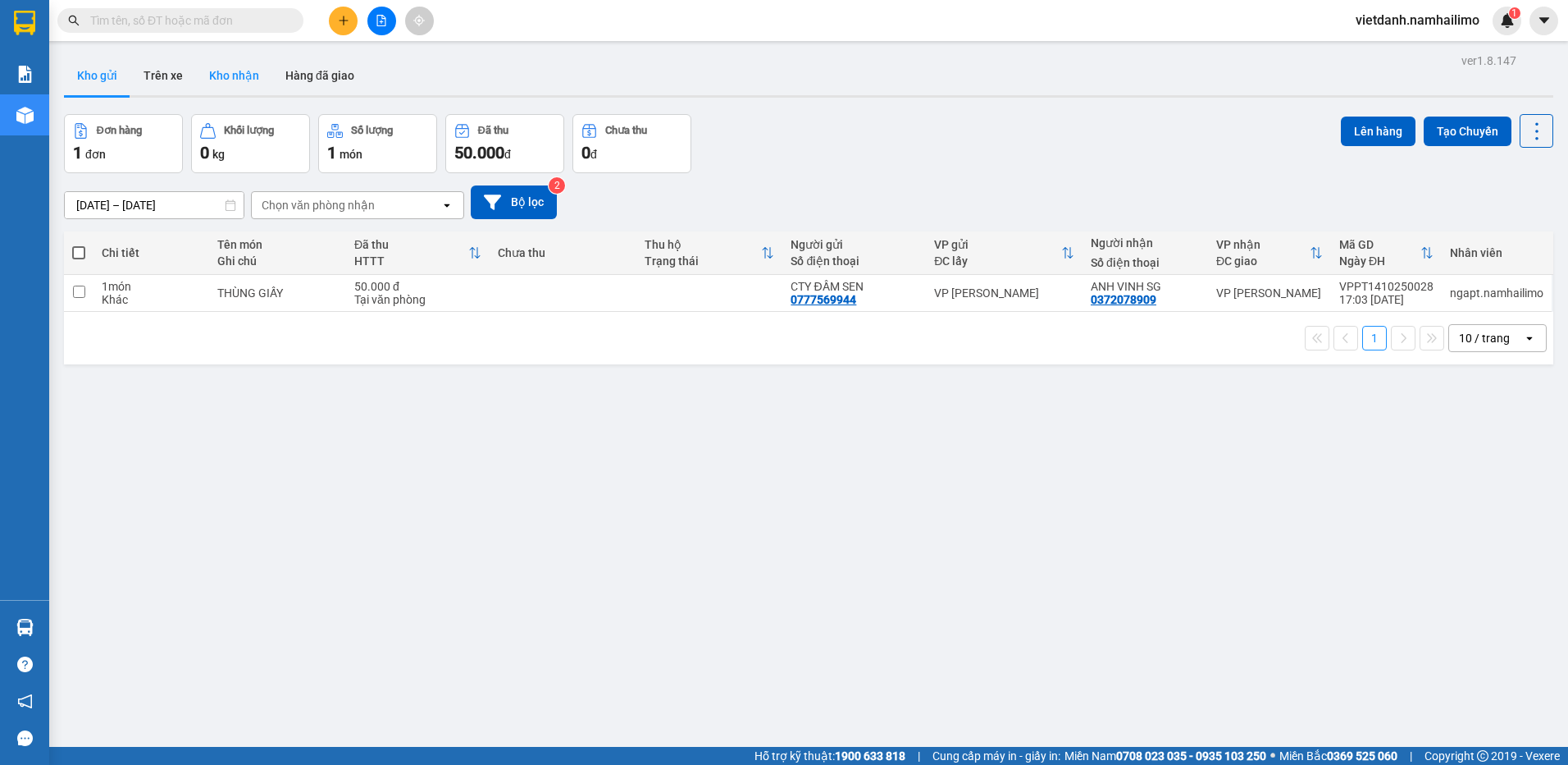
click at [225, 71] on button "Kho nhận" at bounding box center [234, 75] width 76 height 39
